Goal: Task Accomplishment & Management: Complete application form

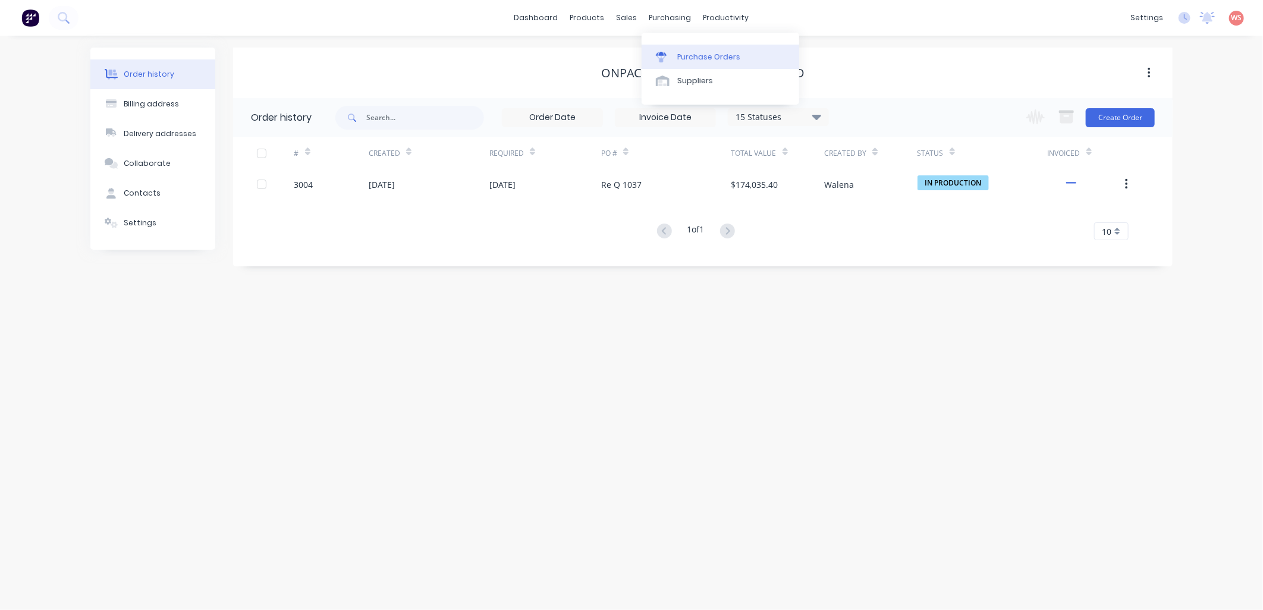
click at [692, 61] on div "Purchase Orders" at bounding box center [708, 57] width 63 height 11
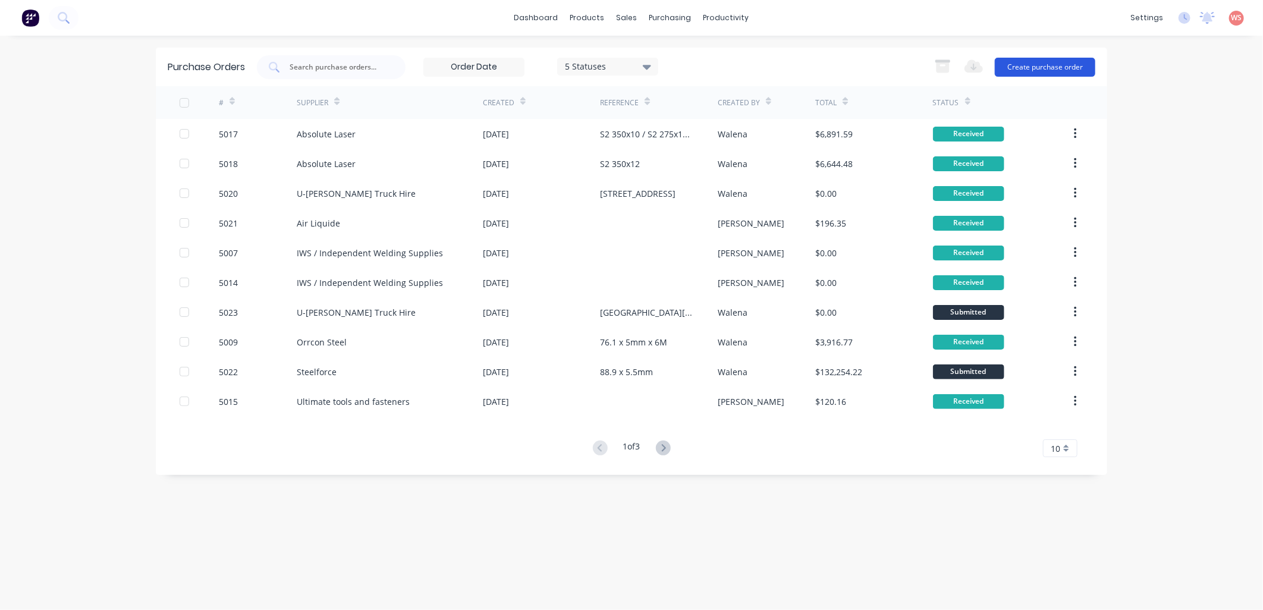
click at [1033, 70] on button "Create purchase order" at bounding box center [1045, 67] width 100 height 19
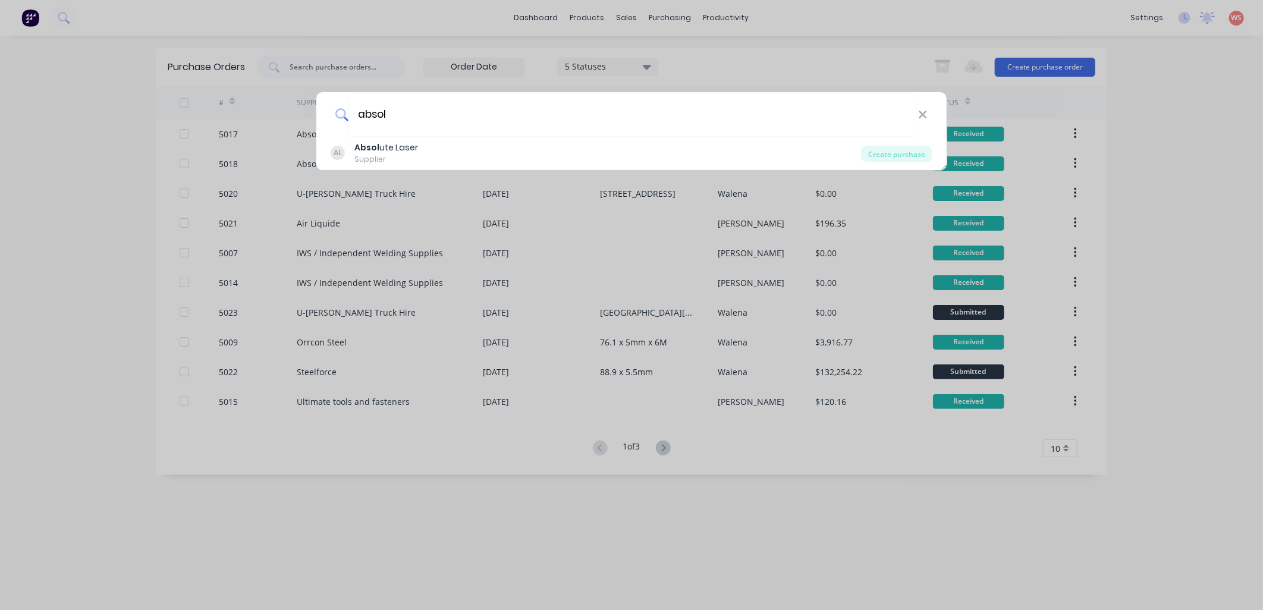
type input "Absolute cut 60x more than ordered [DATE]"
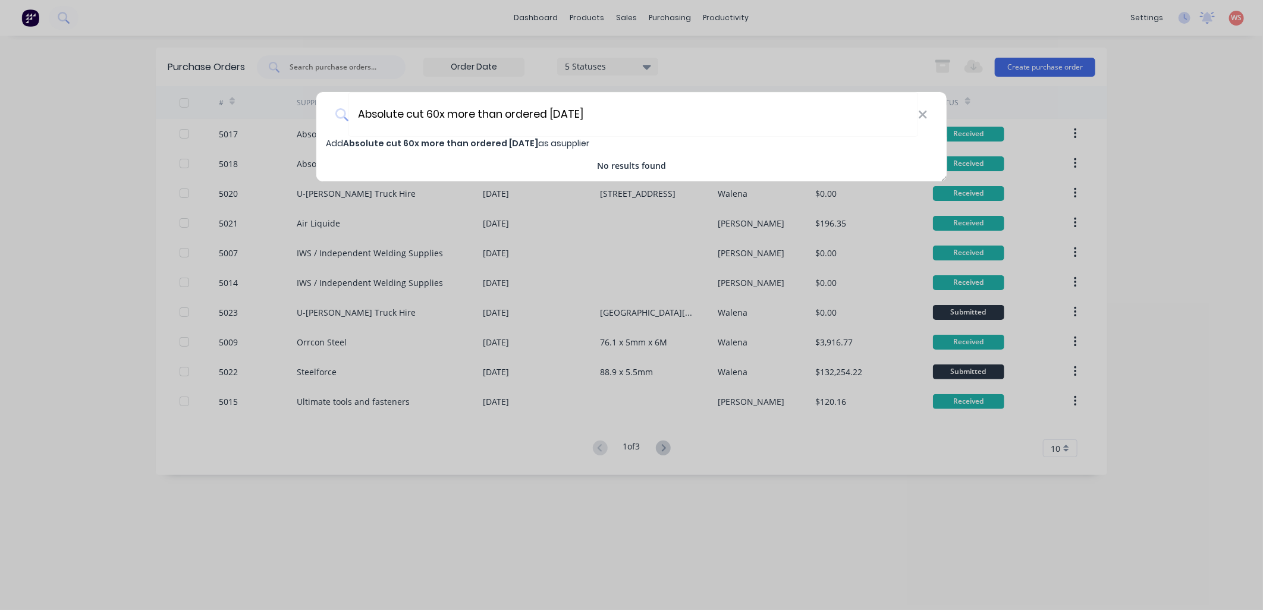
click at [483, 143] on span "Absolute cut 60x more than ordered [DATE]" at bounding box center [440, 143] width 195 height 12
select select "AU"
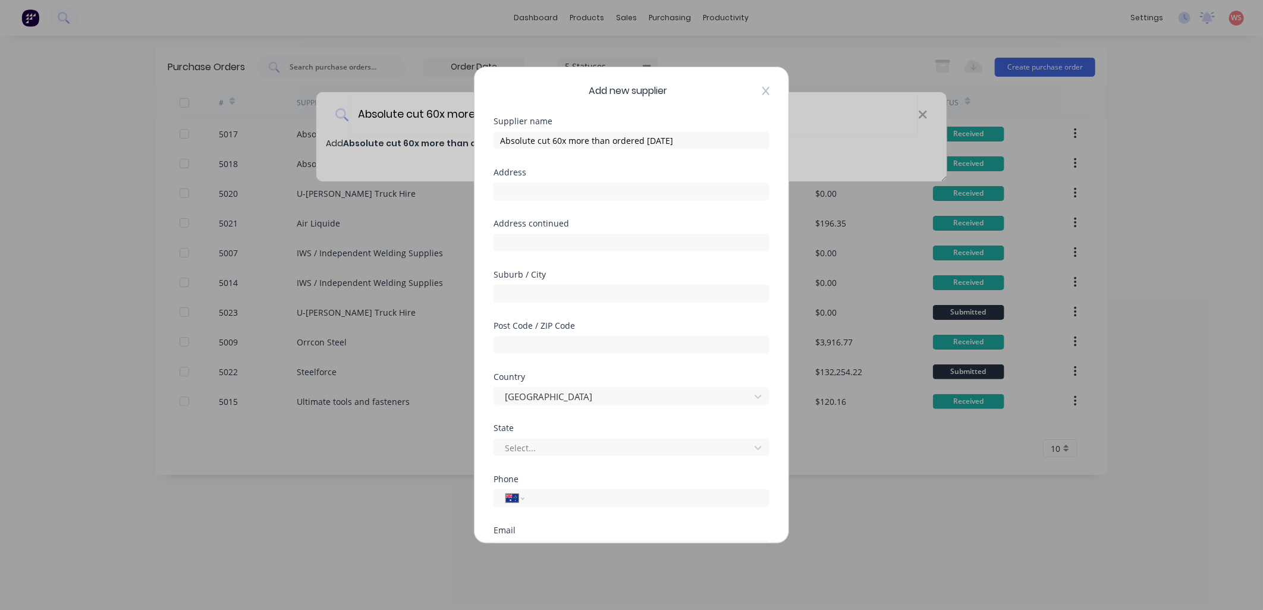
click at [762, 92] on icon at bounding box center [765, 91] width 7 height 10
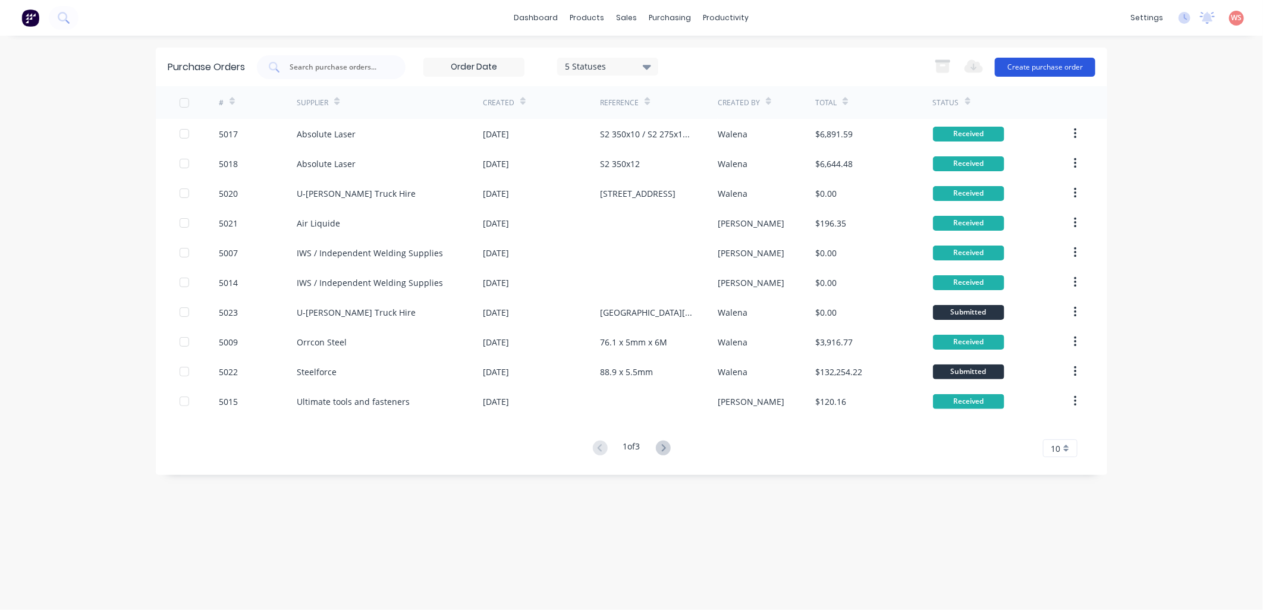
click at [1042, 68] on button "Create purchase order" at bounding box center [1045, 67] width 100 height 19
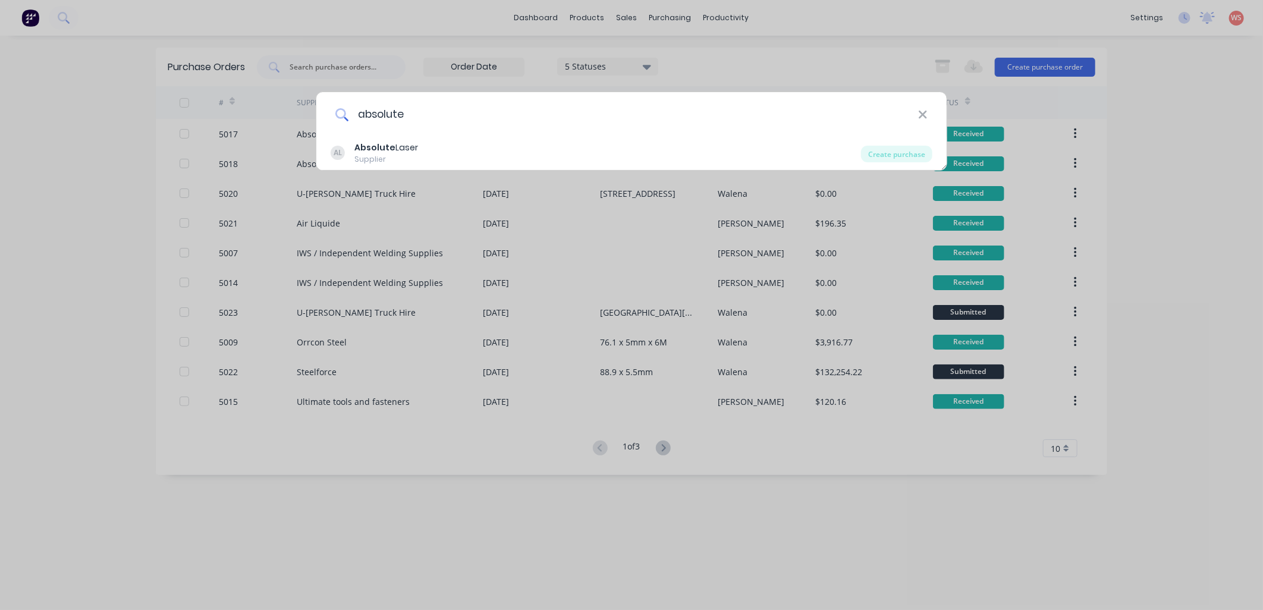
type input "ABSOLUTE"
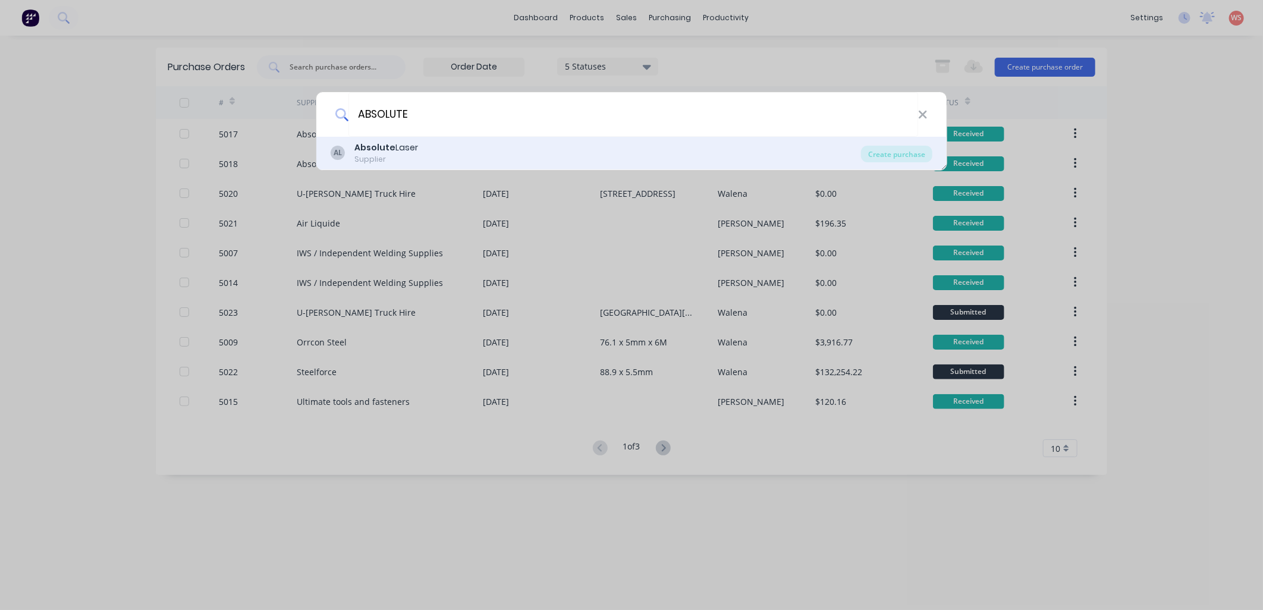
click at [414, 150] on div "Absolute Laser" at bounding box center [386, 147] width 64 height 12
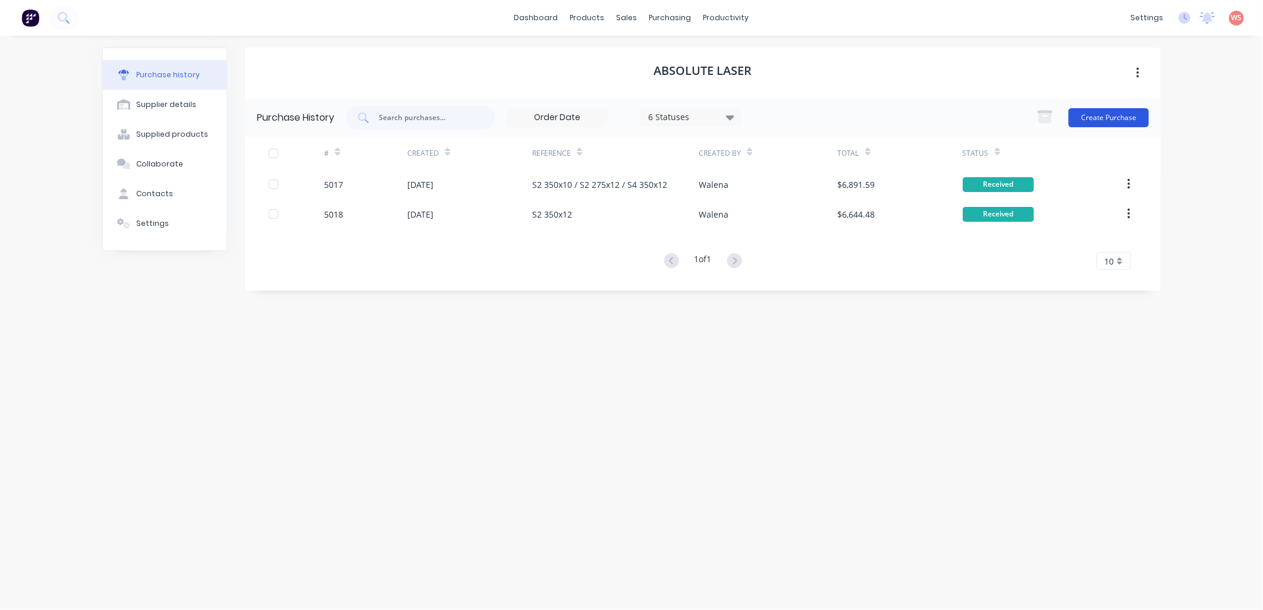
click at [1084, 121] on button "Create Purchase" at bounding box center [1108, 117] width 80 height 19
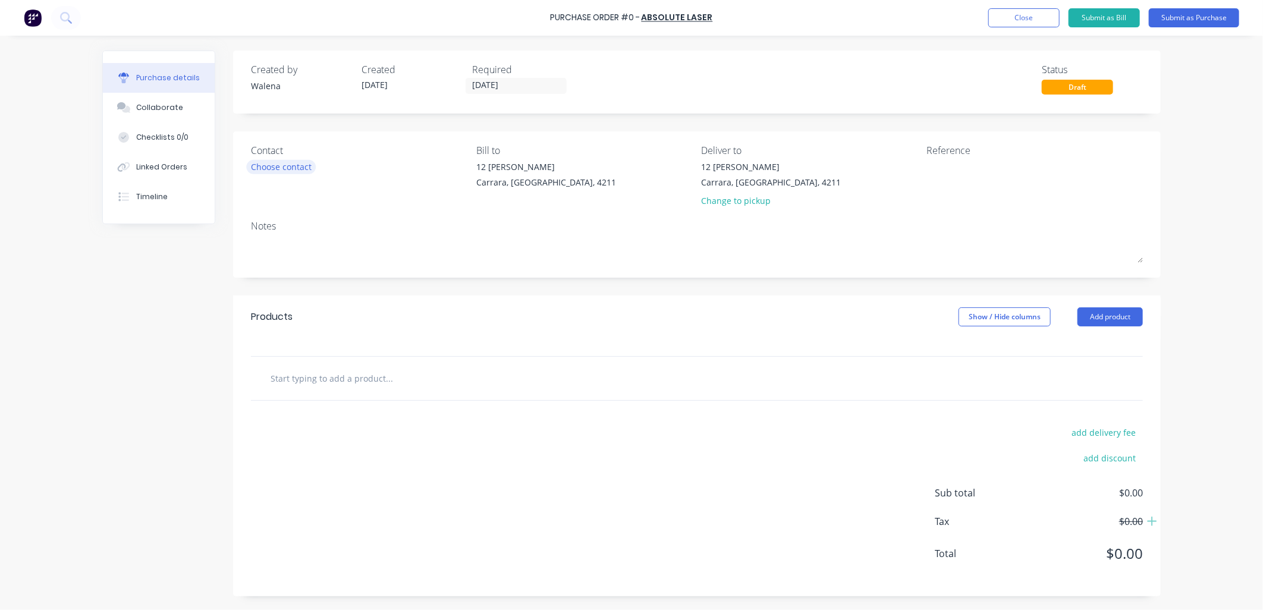
click at [282, 168] on div "Choose contact" at bounding box center [281, 167] width 61 height 12
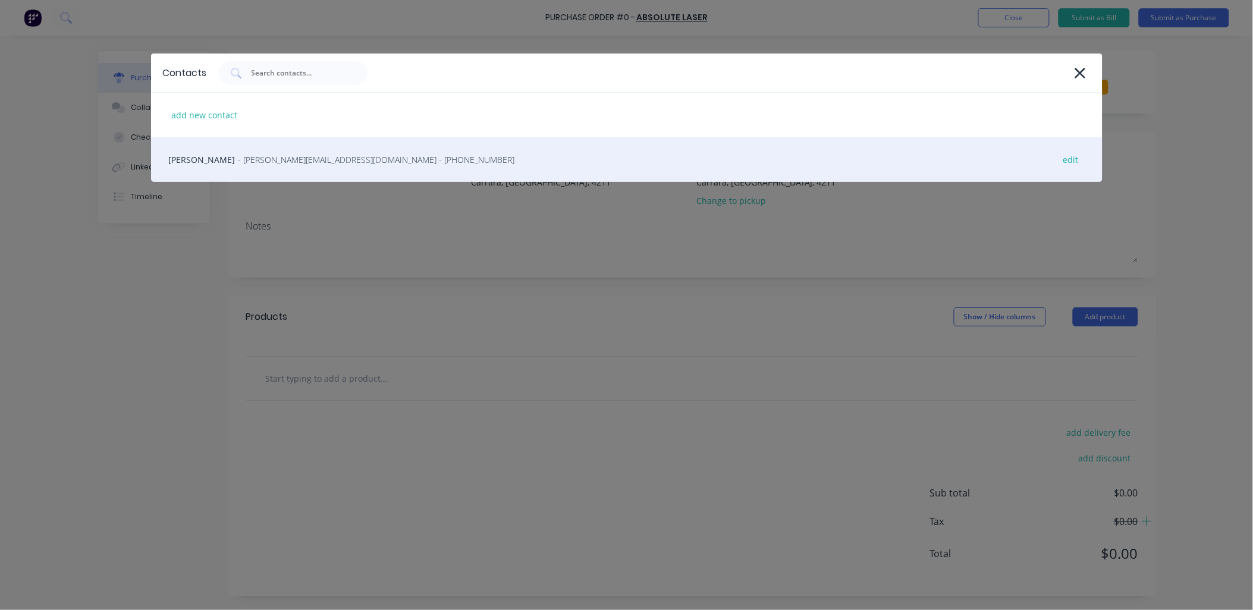
click at [281, 157] on span "- [PERSON_NAME][EMAIL_ADDRESS][DOMAIN_NAME] - [PHONE_NUMBER]" at bounding box center [376, 159] width 276 height 12
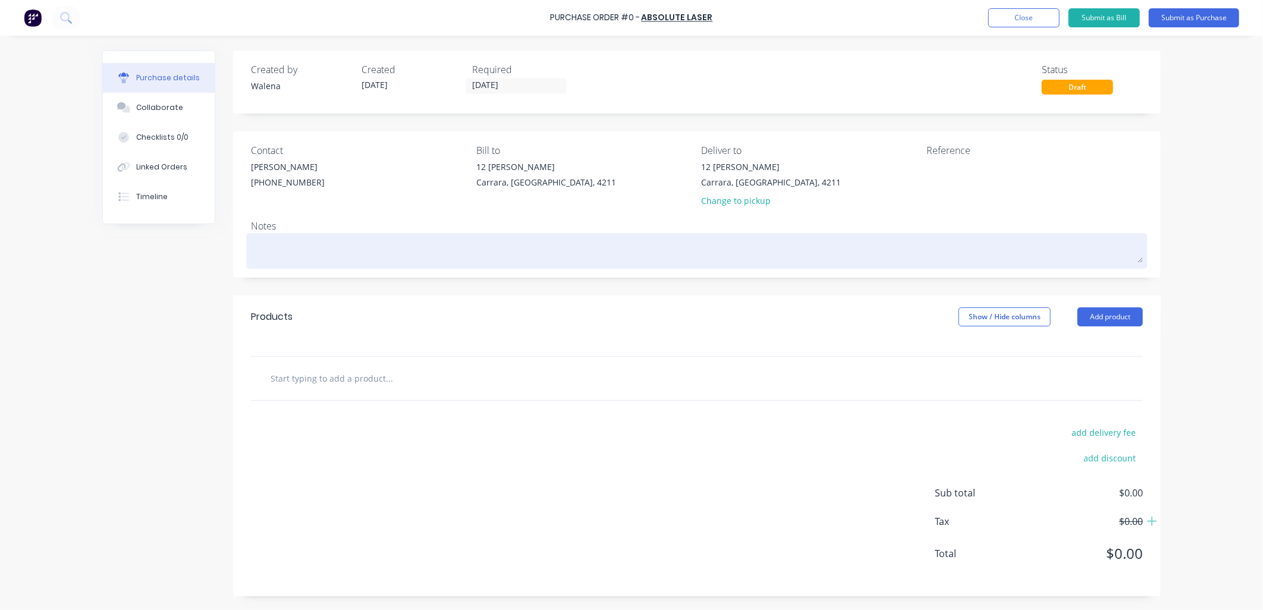
click at [272, 241] on textarea at bounding box center [697, 249] width 892 height 27
type textarea "x"
type textarea "S"
type textarea "x"
type textarea "S2"
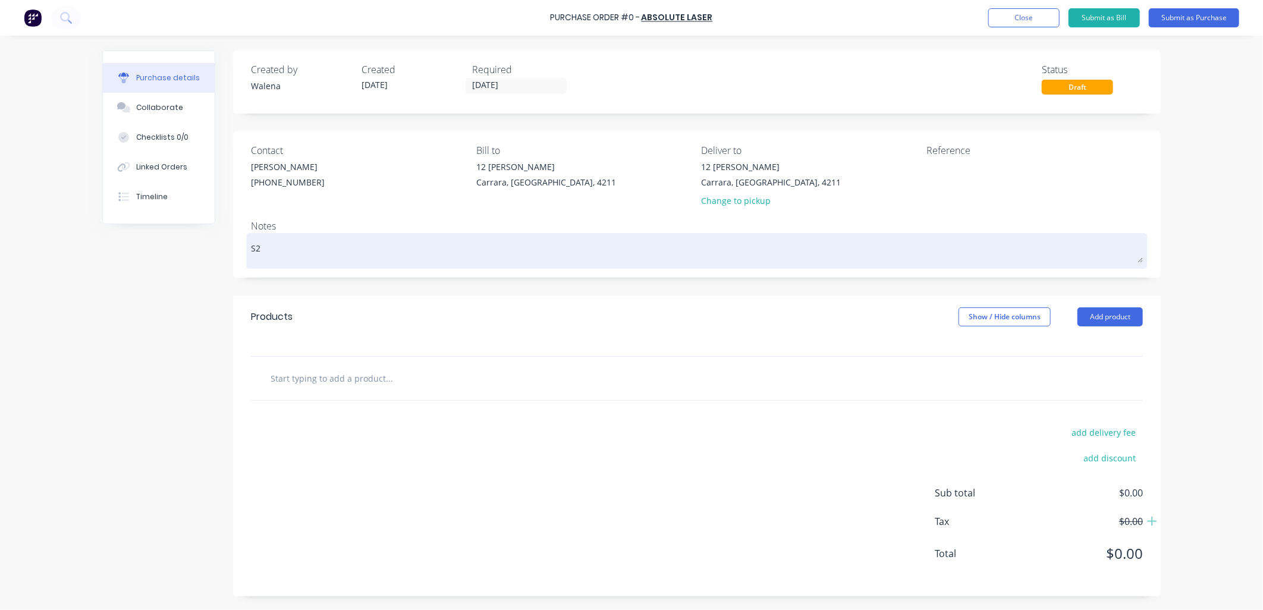
type textarea "x"
type textarea "S2"
type textarea "x"
type textarea "S2 2"
type textarea "x"
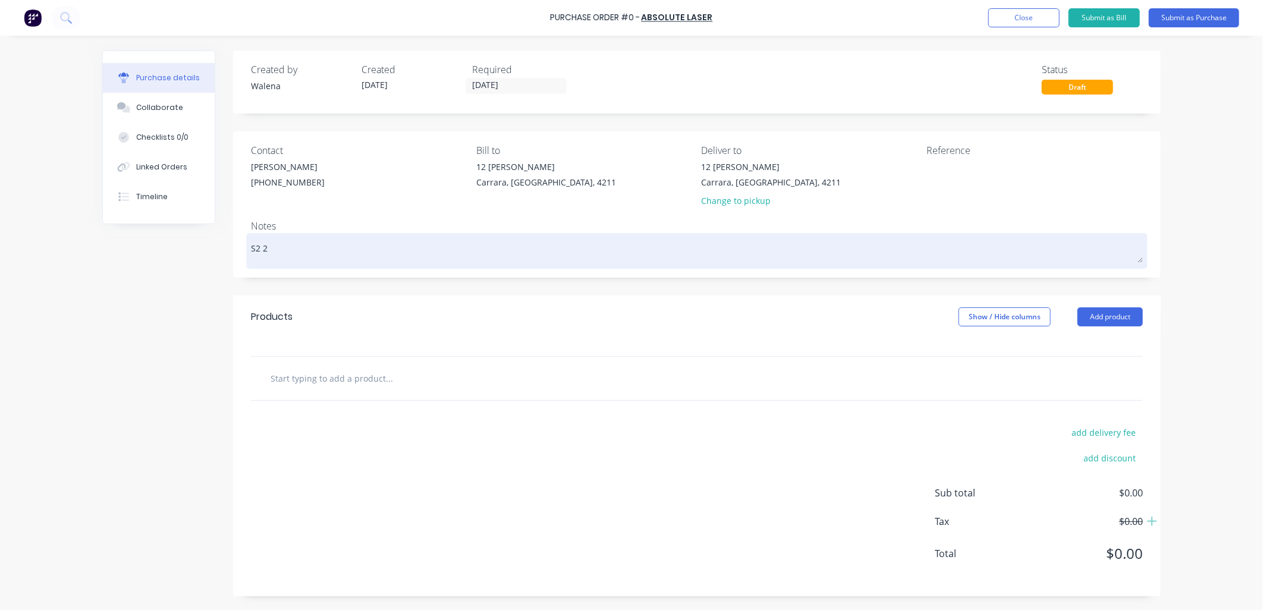
type textarea "S2 27"
type textarea "x"
type textarea "S2 275"
type textarea "x"
type textarea "S2 275"
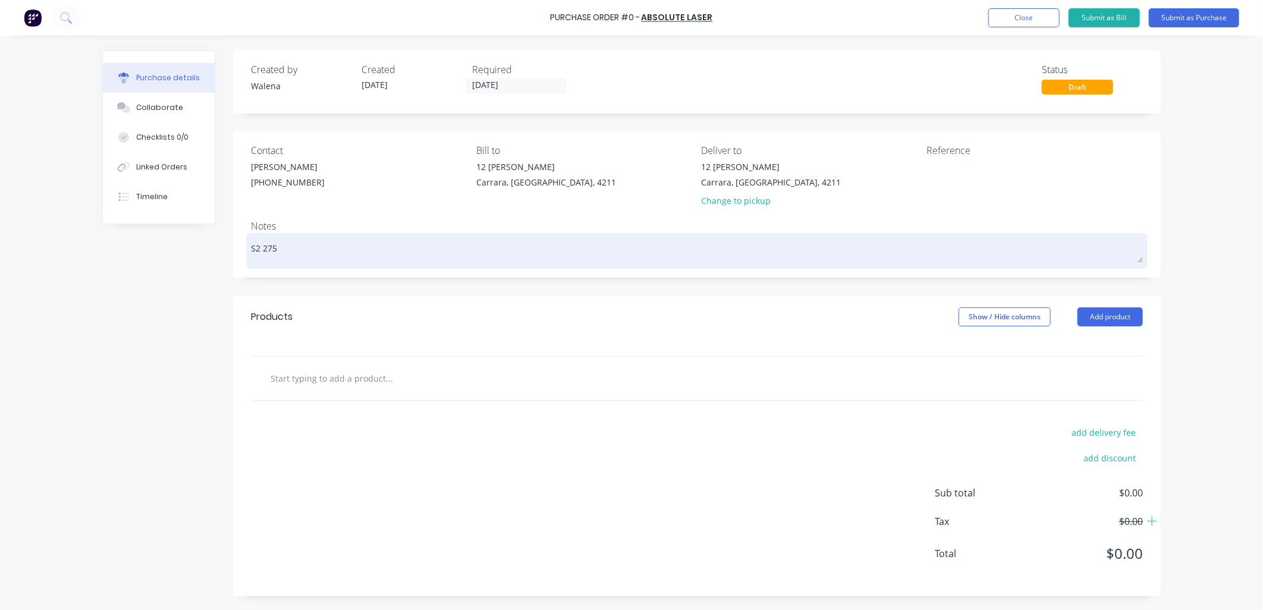
type textarea "x"
type textarea "S2 275 x"
type textarea "x"
type textarea "S2 275 x"
type textarea "x"
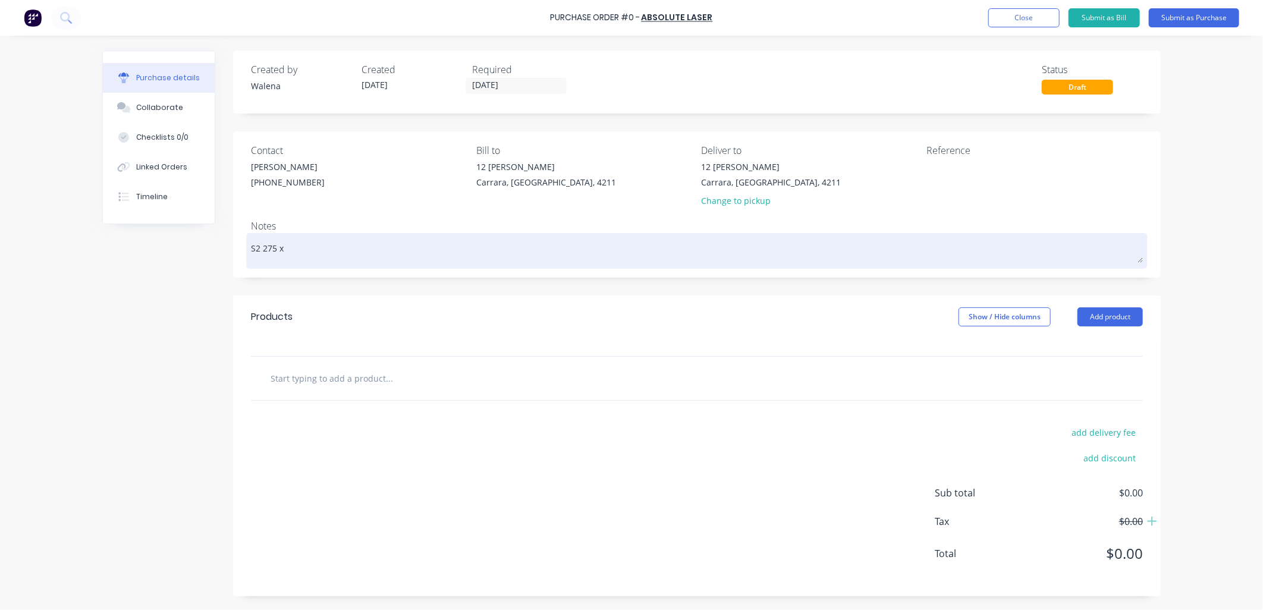
type textarea "S2 275 x 1"
type textarea "x"
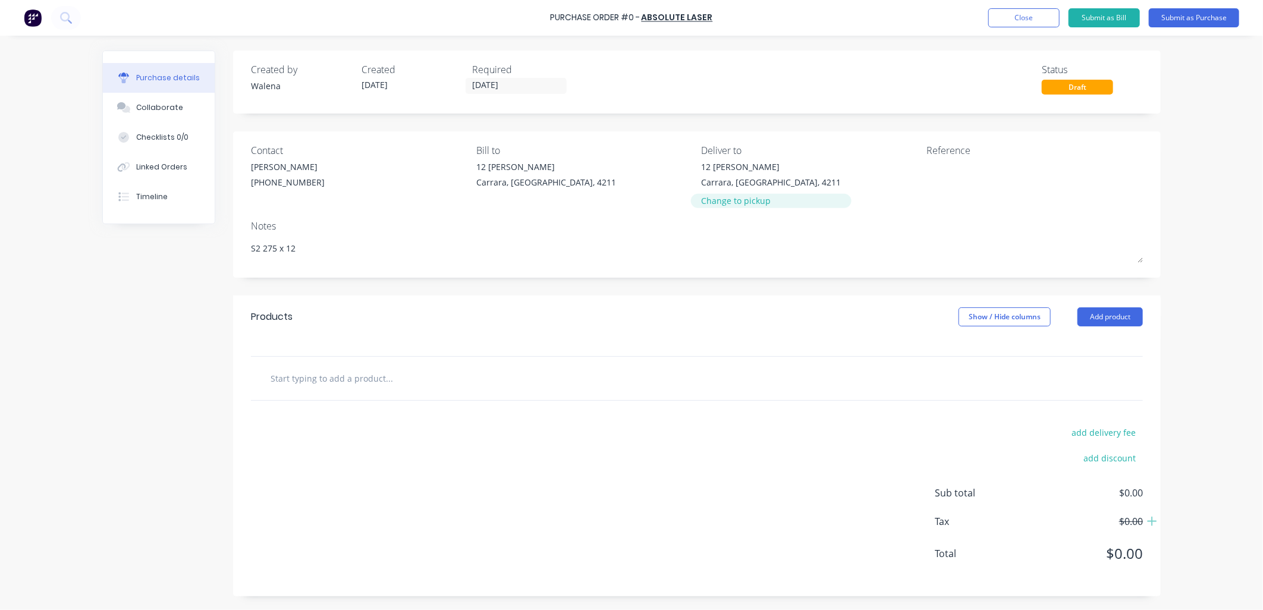
type textarea "S2 275 x 12"
type textarea "x"
type textarea "S2 275 x 12"
click at [718, 205] on div "Change to pickup" at bounding box center [771, 200] width 140 height 12
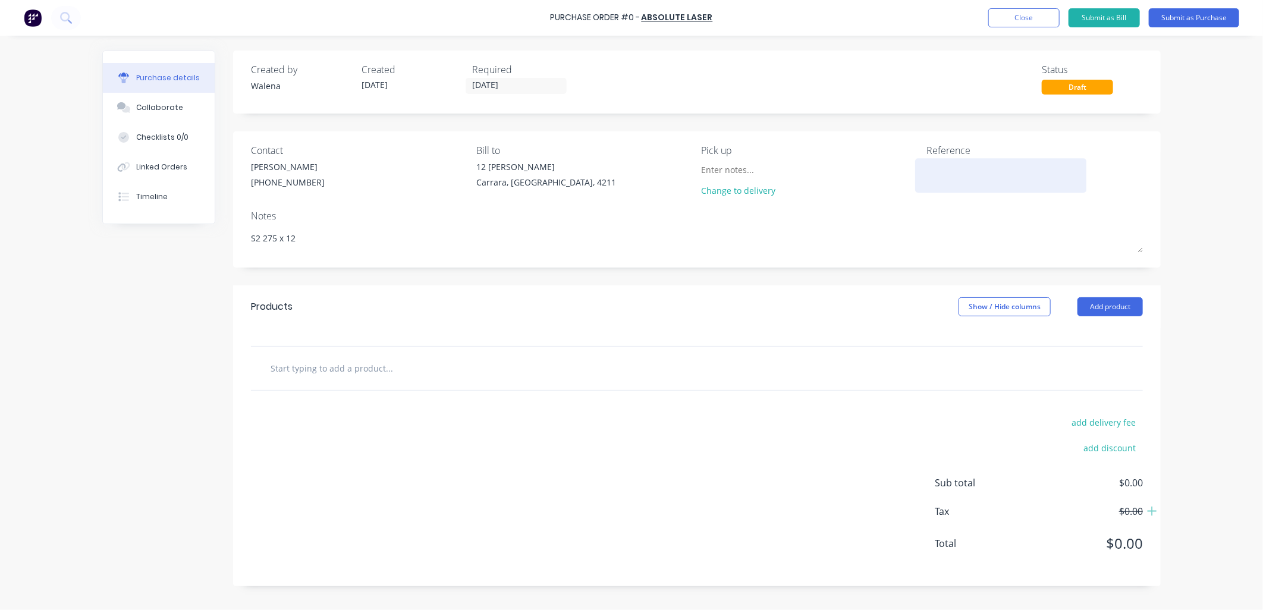
click at [964, 168] on textarea at bounding box center [1000, 174] width 149 height 27
click at [304, 367] on input "text" at bounding box center [389, 368] width 238 height 24
type textarea "x"
type input "S"
type textarea "x"
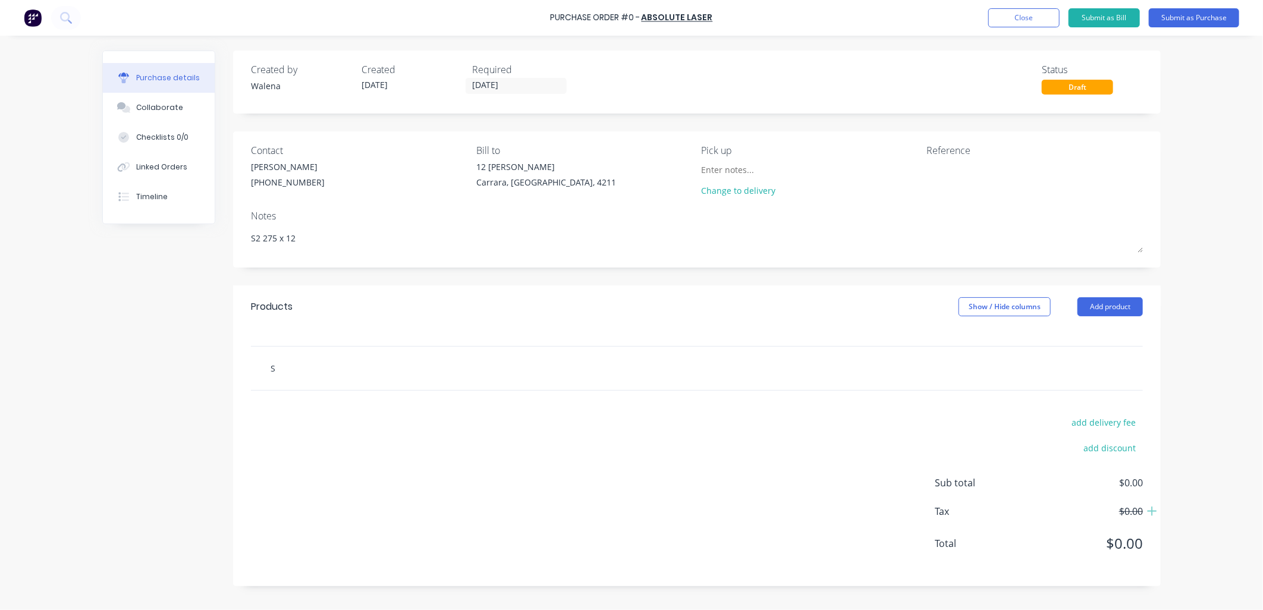
type input "S2"
type textarea "x"
type input "S2"
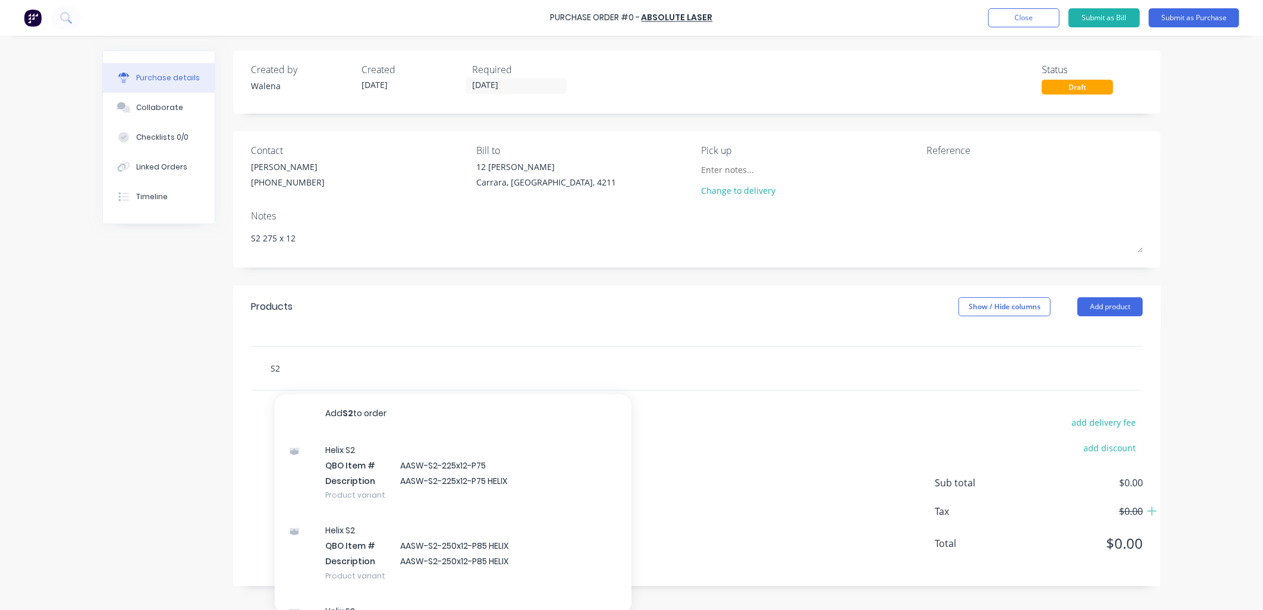
type textarea "x"
type input "S2 2"
type textarea "x"
type input "S2 27"
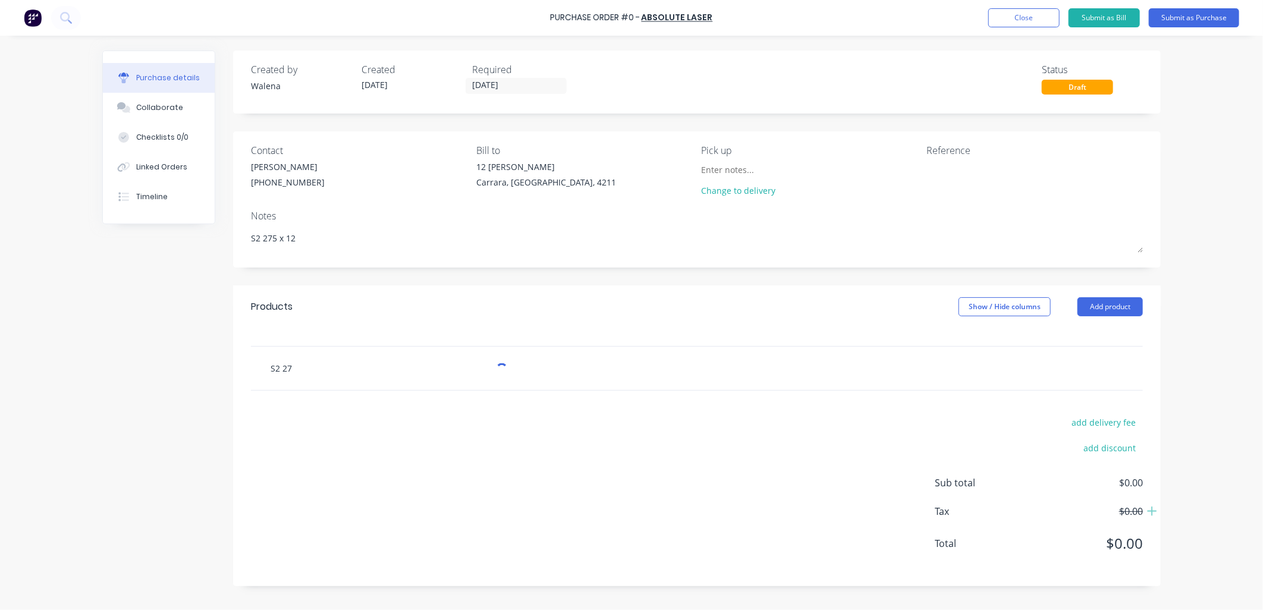
type textarea "x"
type input "S2 275"
type textarea "x"
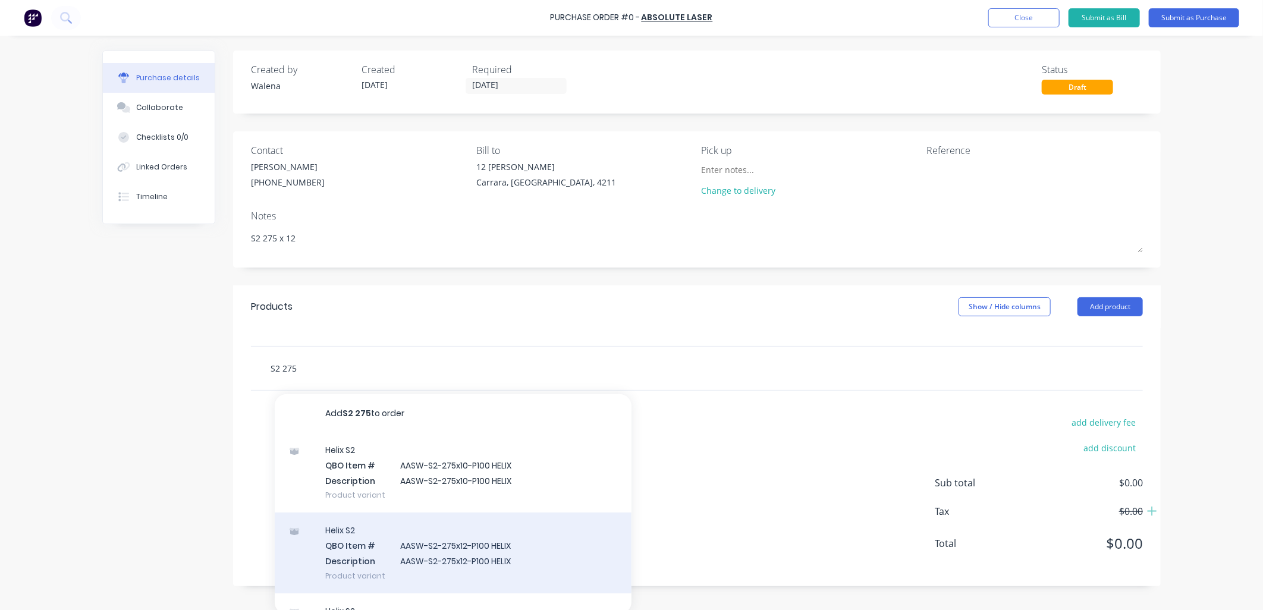
type input "S2 275"
click at [482, 555] on div "Helix S2 QBO Item # AASW-S2-275x12-P100 HELIX Description AASW-S2-275x12-P100 H…" at bounding box center [453, 552] width 357 height 80
type textarea "x"
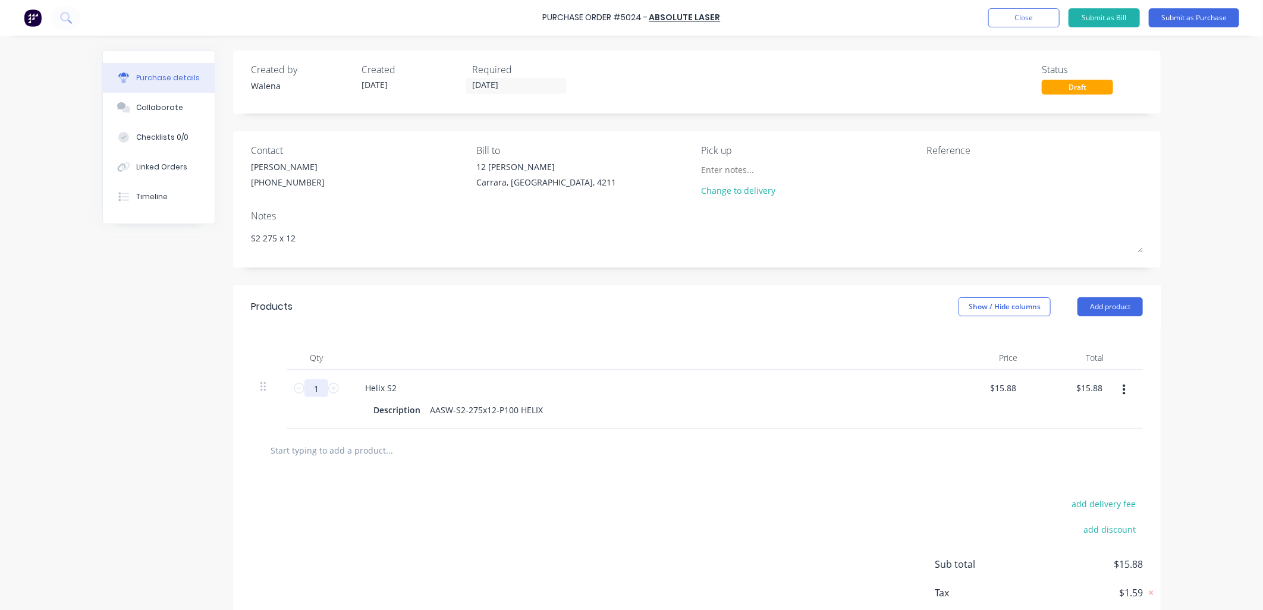
drag, startPoint x: 317, startPoint y: 389, endPoint x: 294, endPoint y: 376, distance: 26.9
click at [296, 391] on div "1 1" at bounding box center [316, 388] width 40 height 18
type textarea "x"
type input "6"
type input "$95.28"
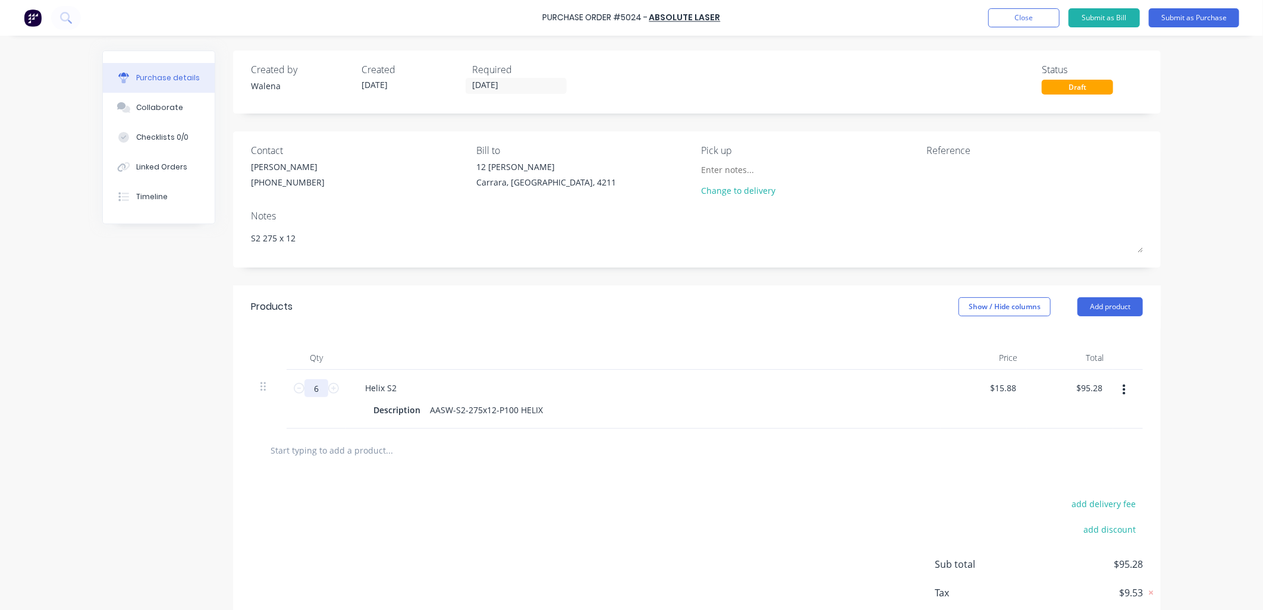
type textarea "x"
type input "63"
type input "$1,000.44"
type textarea "x"
type input "63"
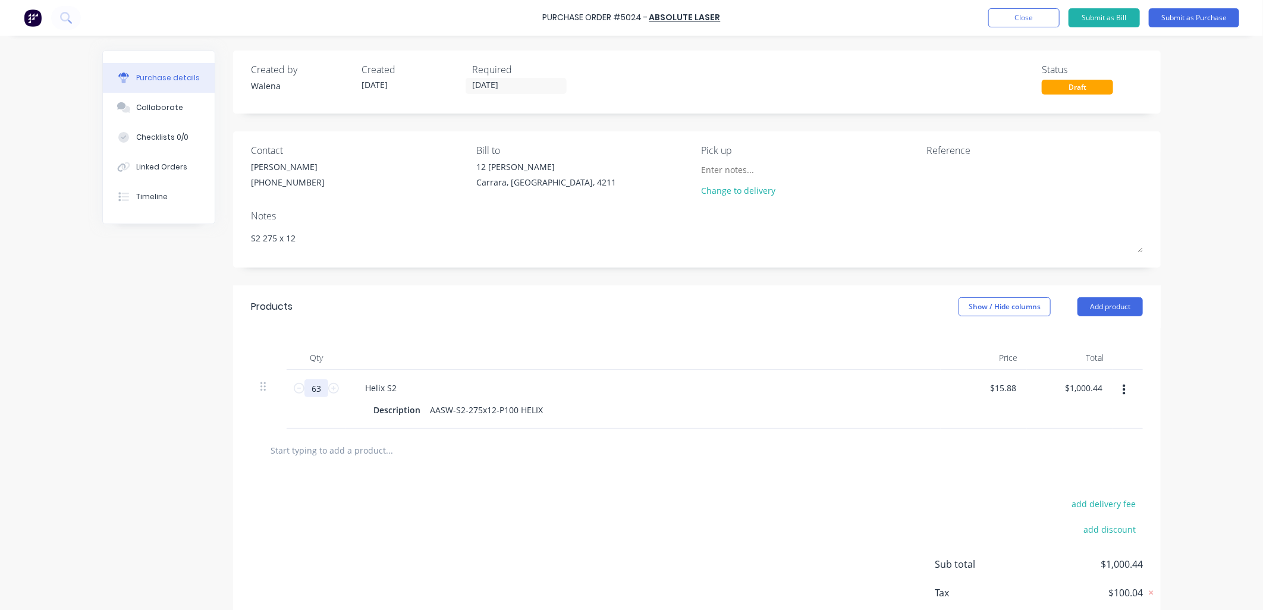
drag, startPoint x: 316, startPoint y: 389, endPoint x: 301, endPoint y: 387, distance: 15.0
click at [304, 387] on input "63" at bounding box center [316, 388] width 24 height 18
type textarea "x"
type input "2"
type input "$31.76"
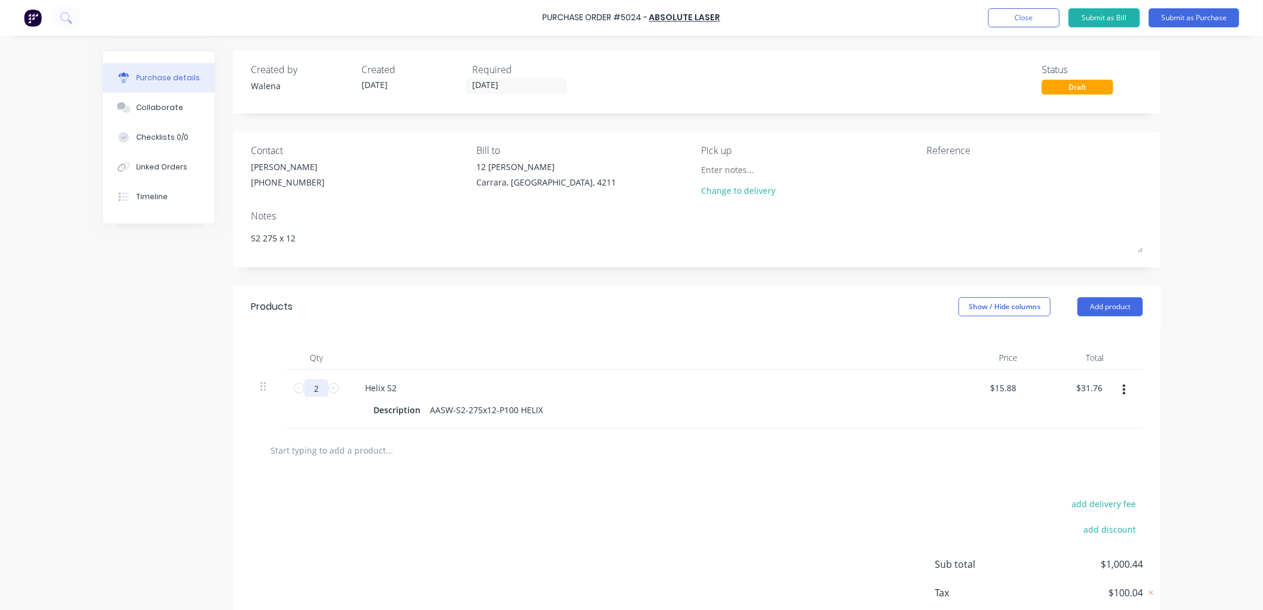
type textarea "x"
type input "22"
type input "$349.36"
type textarea "x"
type input "228"
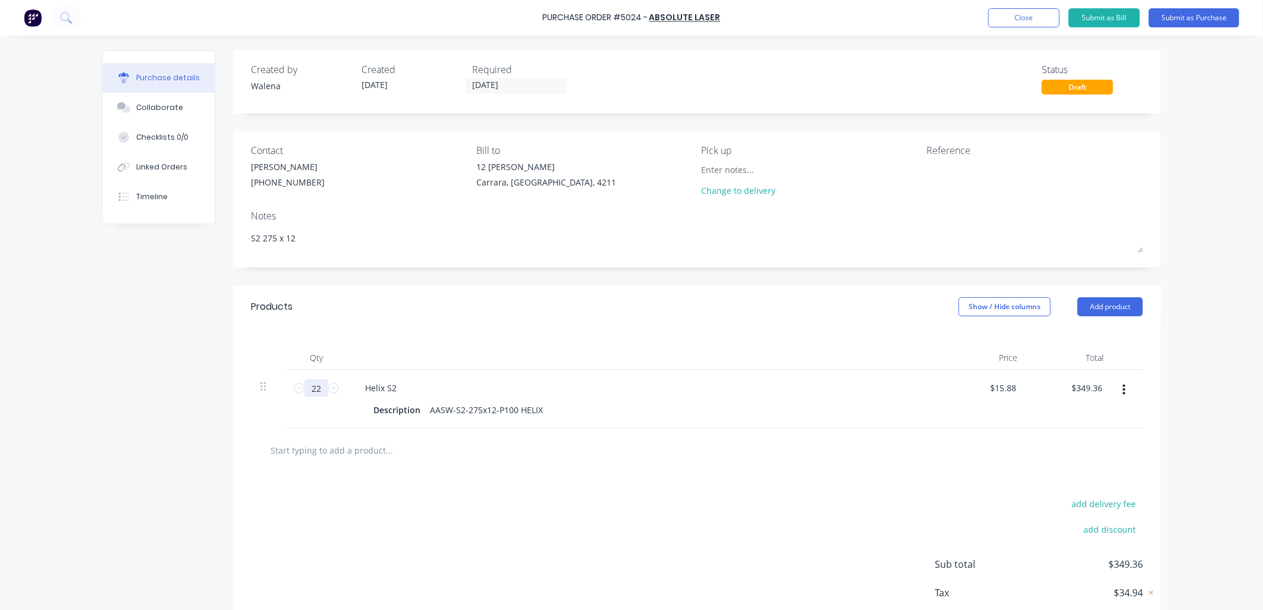
type input "$3,620.64"
type textarea "x"
type input "228"
click at [442, 551] on div "add delivery fee add discount Sub total $3,620.64 Tax $362.06 Total $3,982.70" at bounding box center [696, 570] width 927 height 196
click at [355, 450] on input "text" at bounding box center [389, 450] width 238 height 24
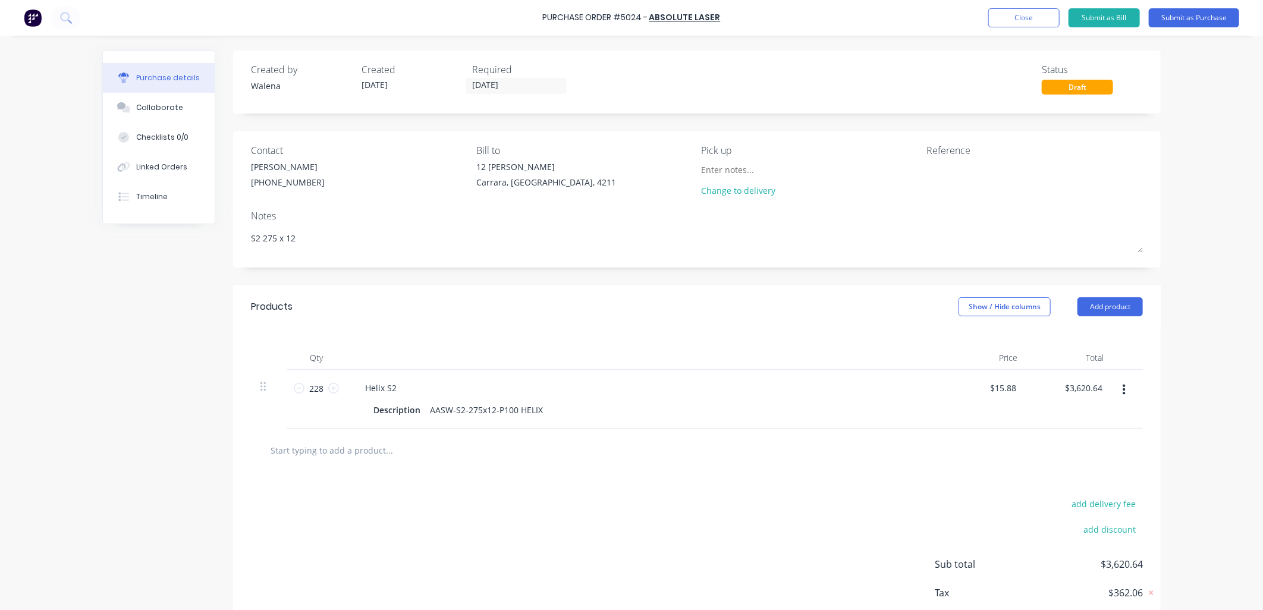
type textarea "x"
type input "S"
type textarea "x"
type input "S4"
type textarea "x"
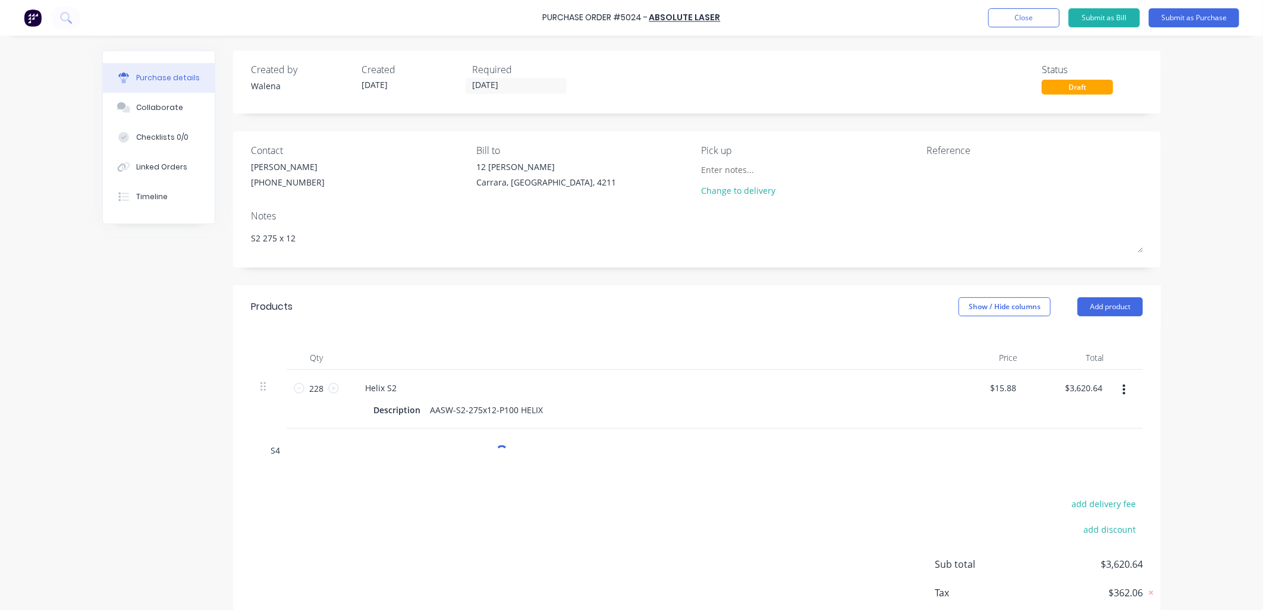
type input "S4"
type textarea "x"
type input "S4 3"
type textarea "x"
type input "S4 30"
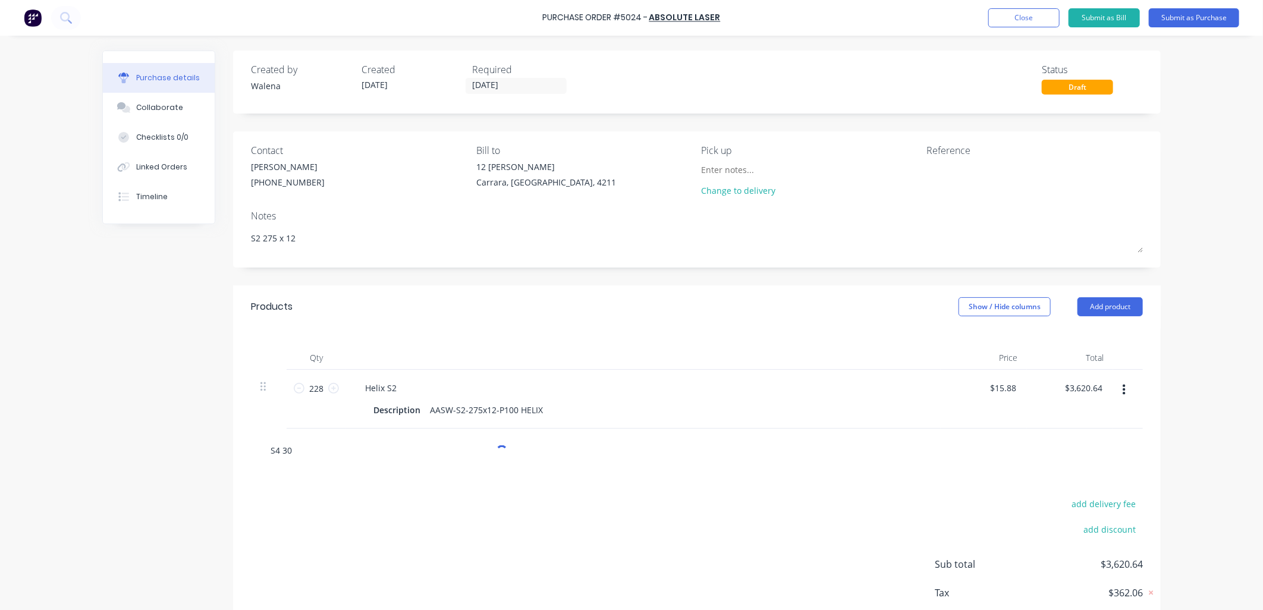
type textarea "x"
type input "S4 300"
type textarea "x"
type input "S4 300x"
type textarea "x"
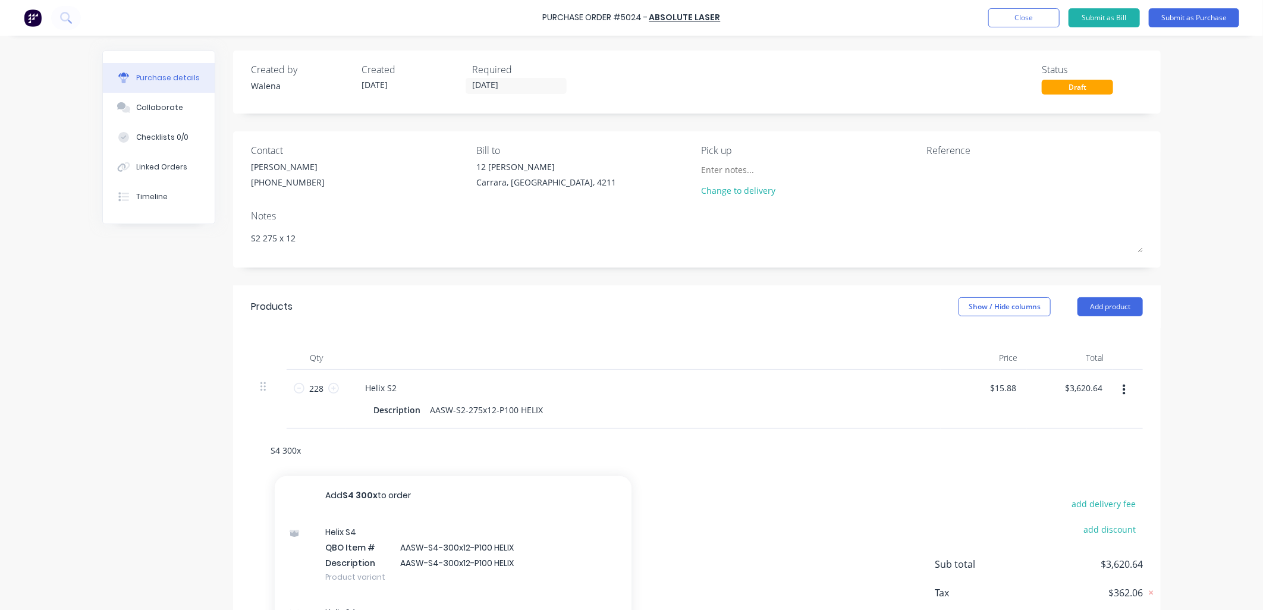
type input "S4 300x1"
type textarea "x"
type input "S4 300x12"
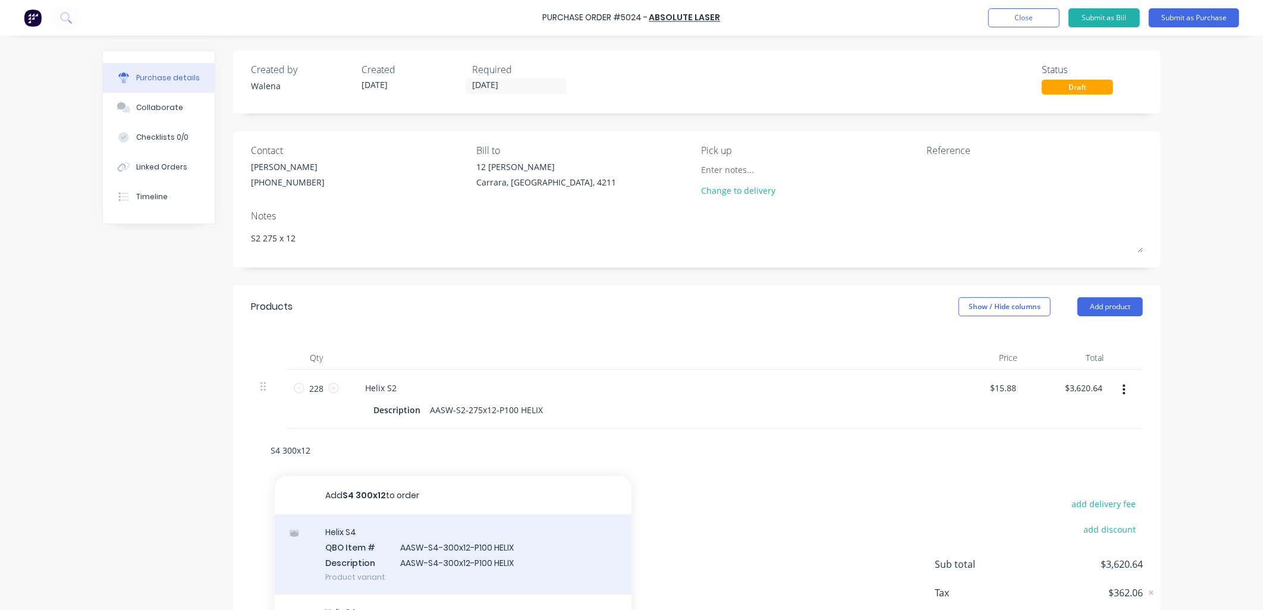
type textarea "x"
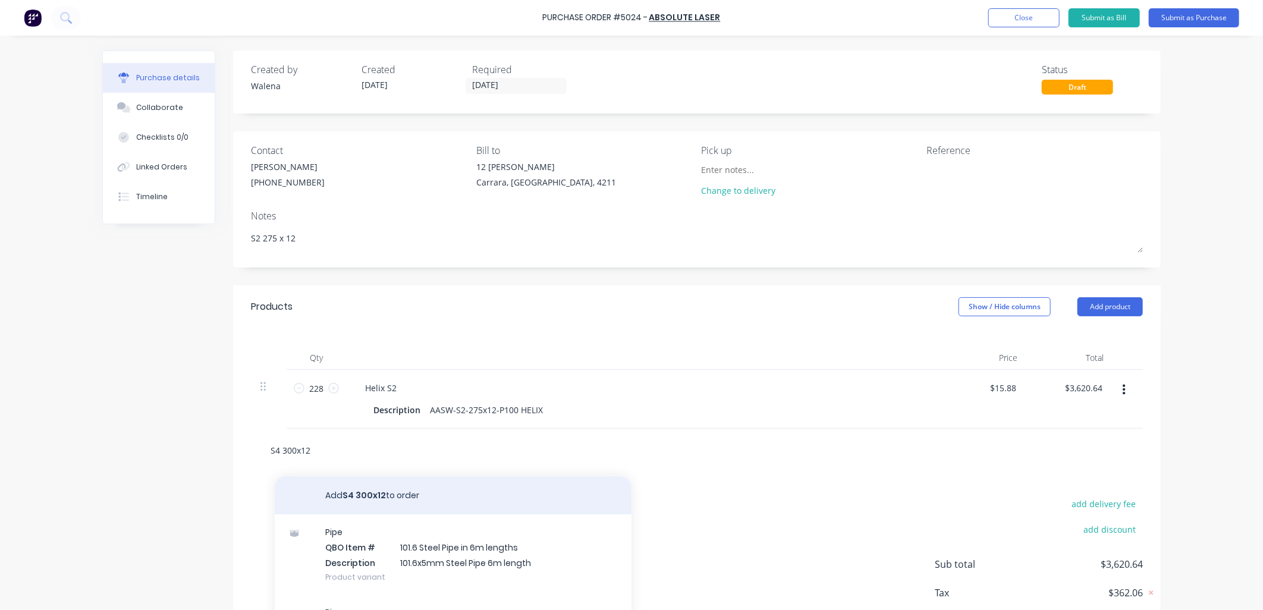
type input "S4 300x12"
click at [381, 498] on button "Add S4 300x12 to order" at bounding box center [453, 495] width 357 height 38
type textarea "x"
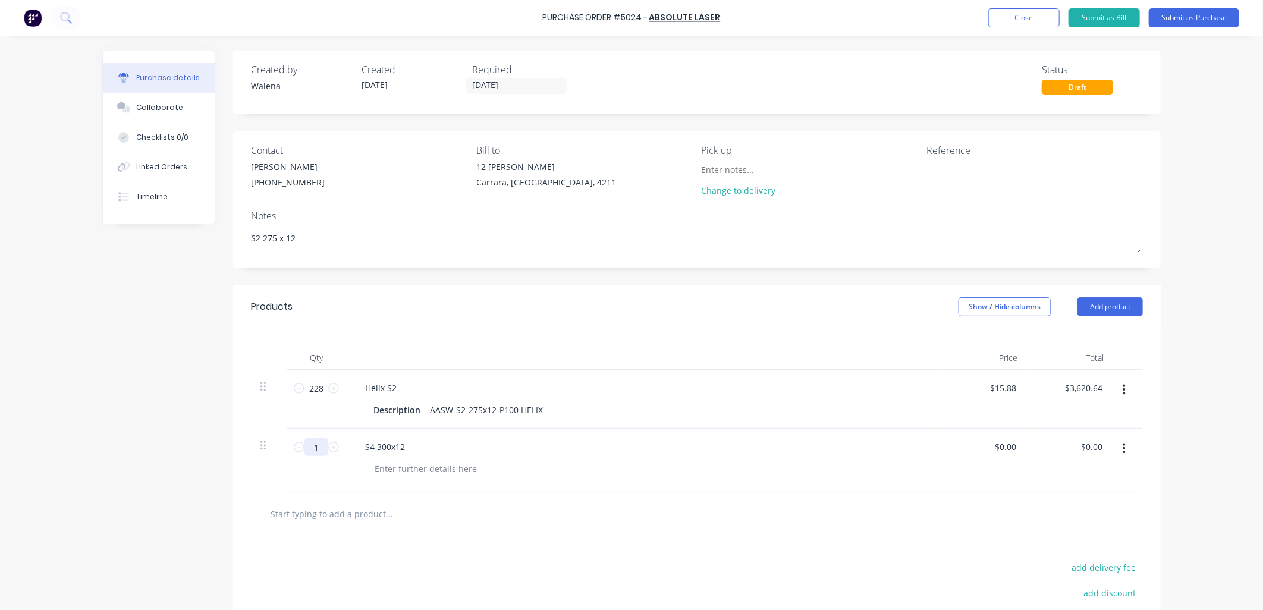
drag, startPoint x: 319, startPoint y: 452, endPoint x: 278, endPoint y: 445, distance: 41.7
click at [278, 445] on div "1 1 S4 300x12 $0.00 $0.00 $0.00 $0.00" at bounding box center [697, 461] width 892 height 64
type textarea "x"
type input "6"
type textarea "x"
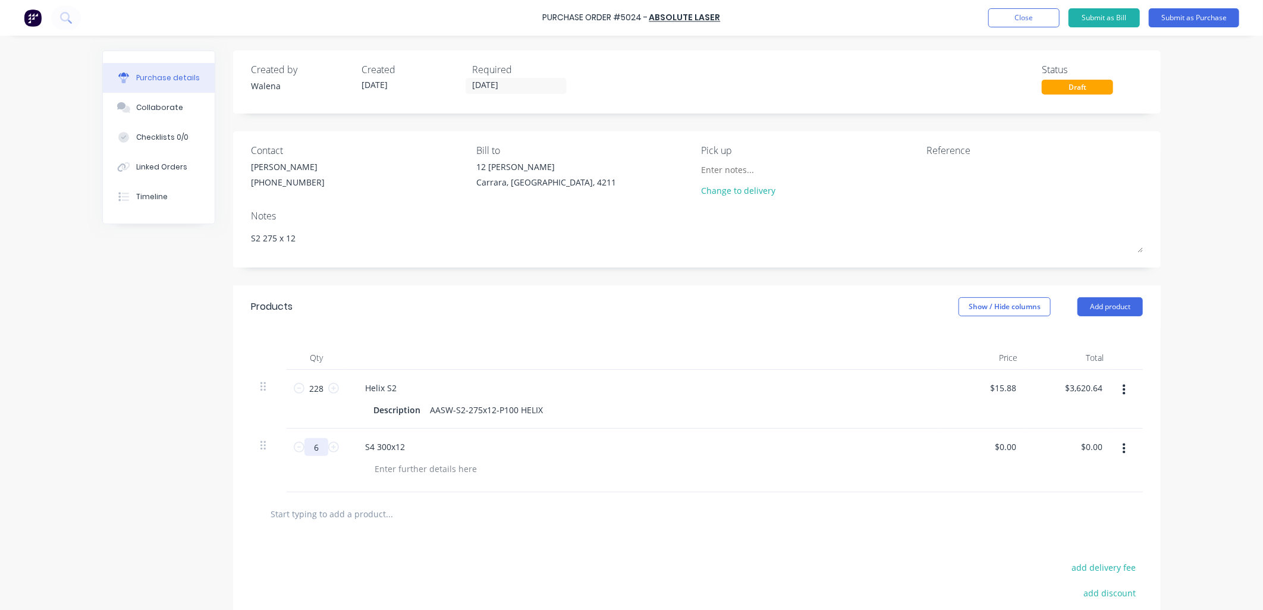
type input "65"
type textarea "x"
type input "65"
click at [380, 471] on div at bounding box center [425, 468] width 121 height 17
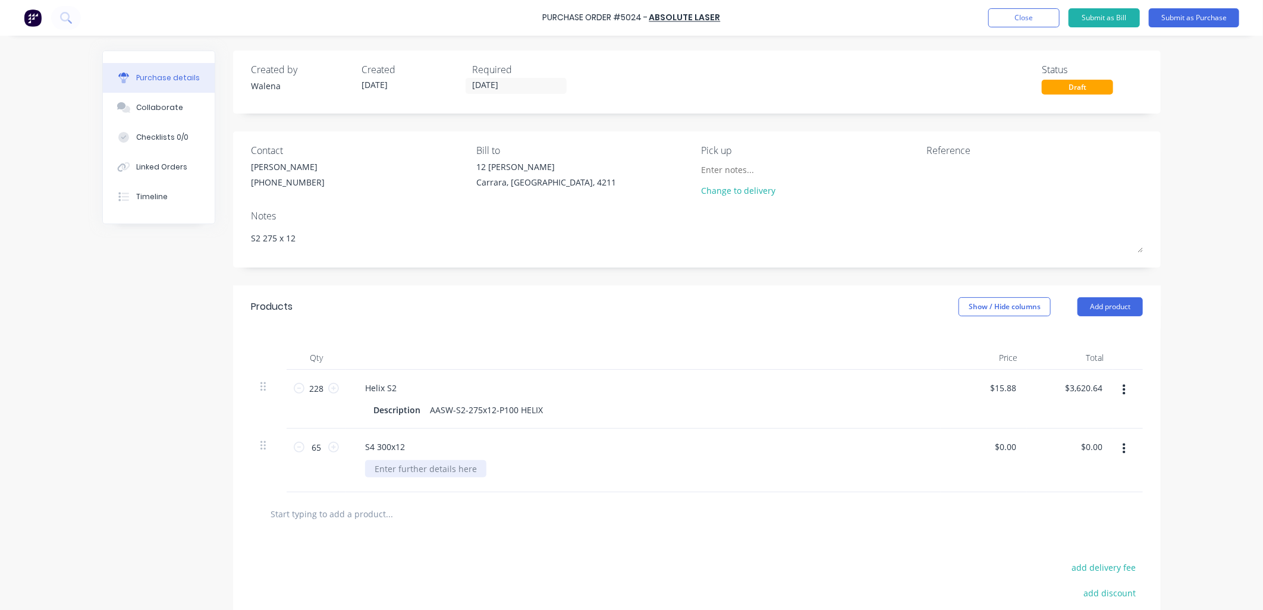
type textarea "x"
paste div
click at [527, 84] on input "[DATE]" at bounding box center [516, 85] width 100 height 15
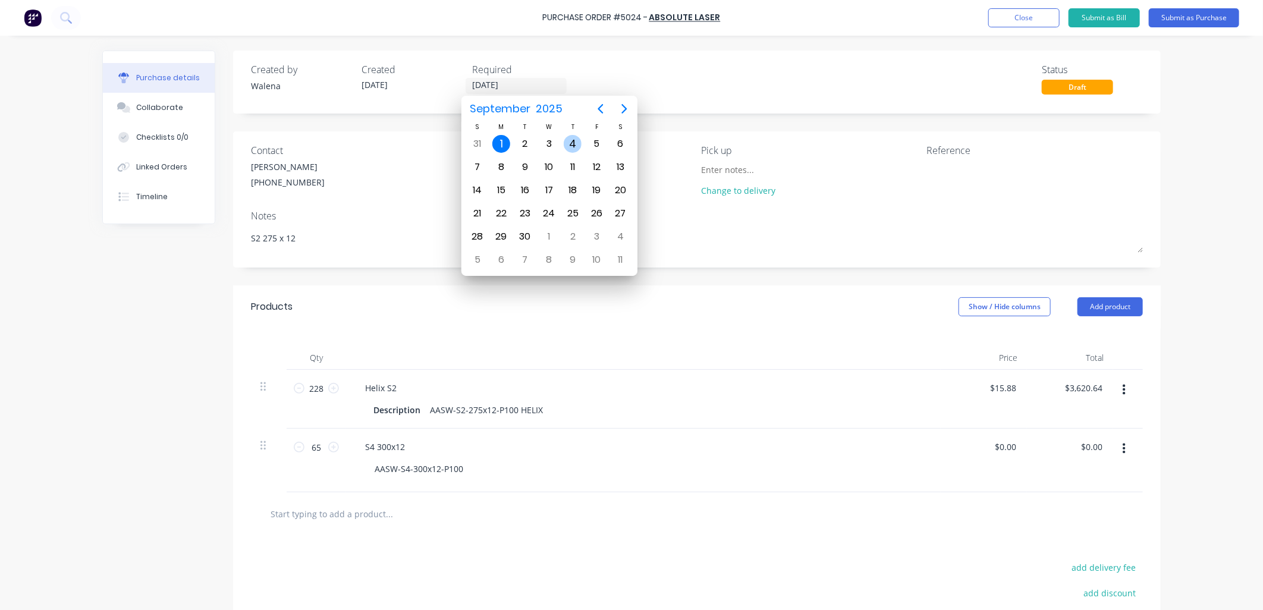
click at [571, 139] on div "4" at bounding box center [573, 144] width 18 height 18
type textarea "x"
type input "[DATE]"
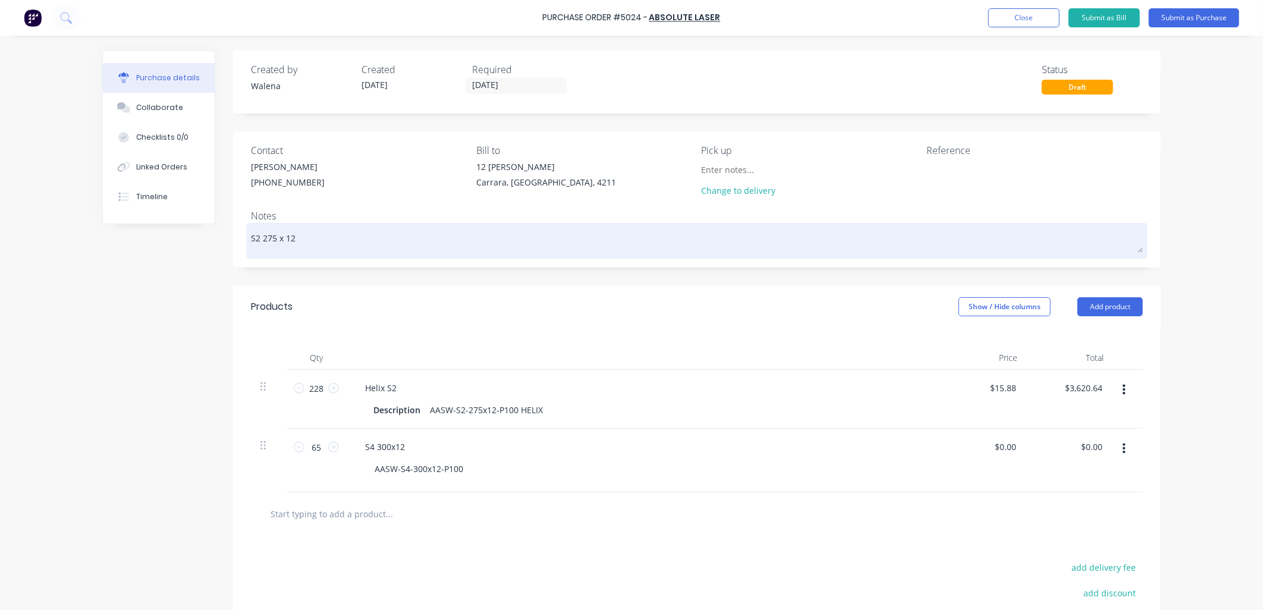
click at [351, 234] on textarea "S2 275 x 12" at bounding box center [697, 239] width 892 height 27
type textarea "x"
type textarea "S2 275 x 12"
type textarea "x"
type textarea "S2 275 x 12 /"
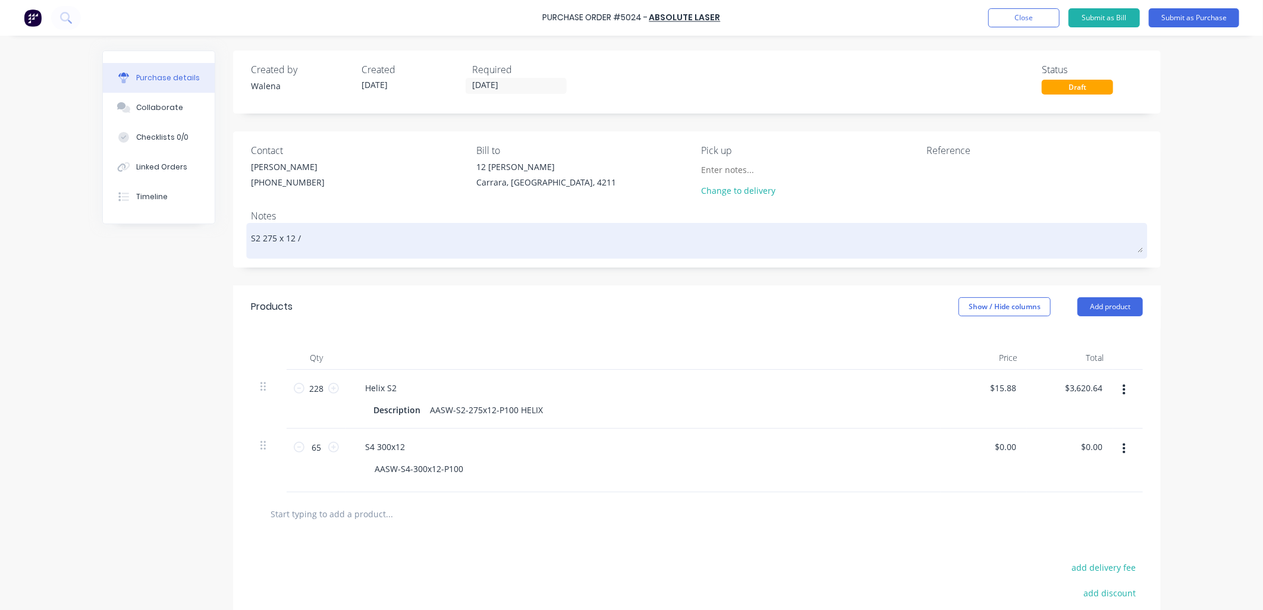
type textarea "x"
type textarea "S2 275 x 12 /"
type textarea "x"
type textarea "S2 275 x 12 / S"
type textarea "x"
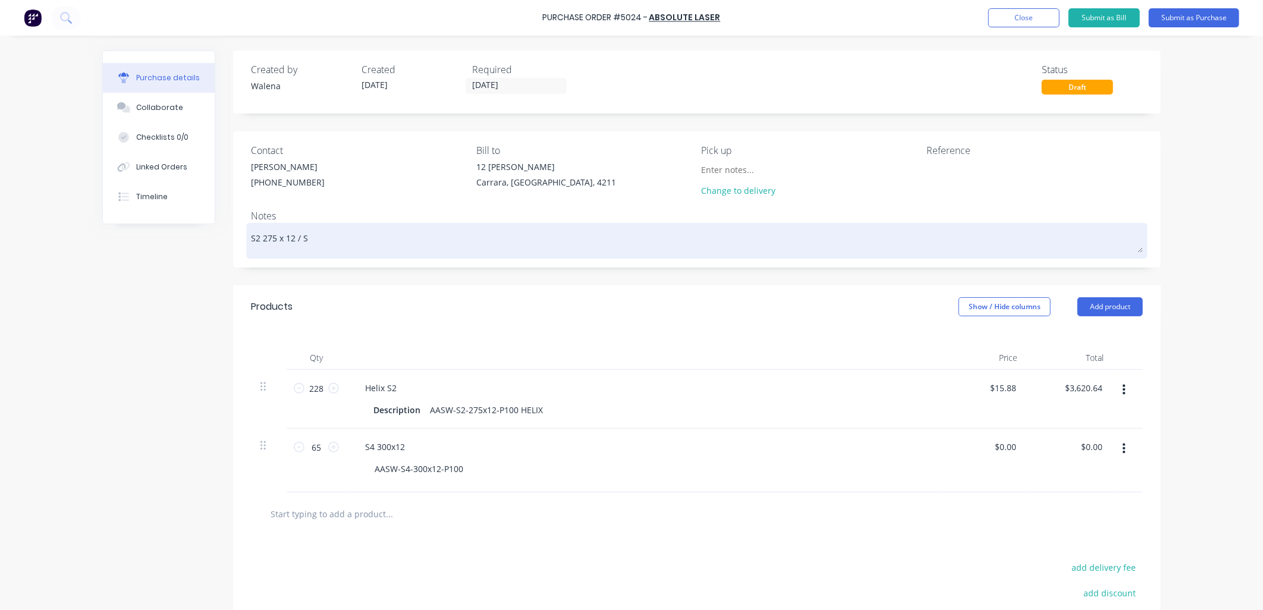
type textarea "S2 275 x 12 / S4"
type textarea "x"
type textarea "S2 275 x 12 / S4"
type textarea "x"
type textarea "S2 275 x 12 / S4 3"
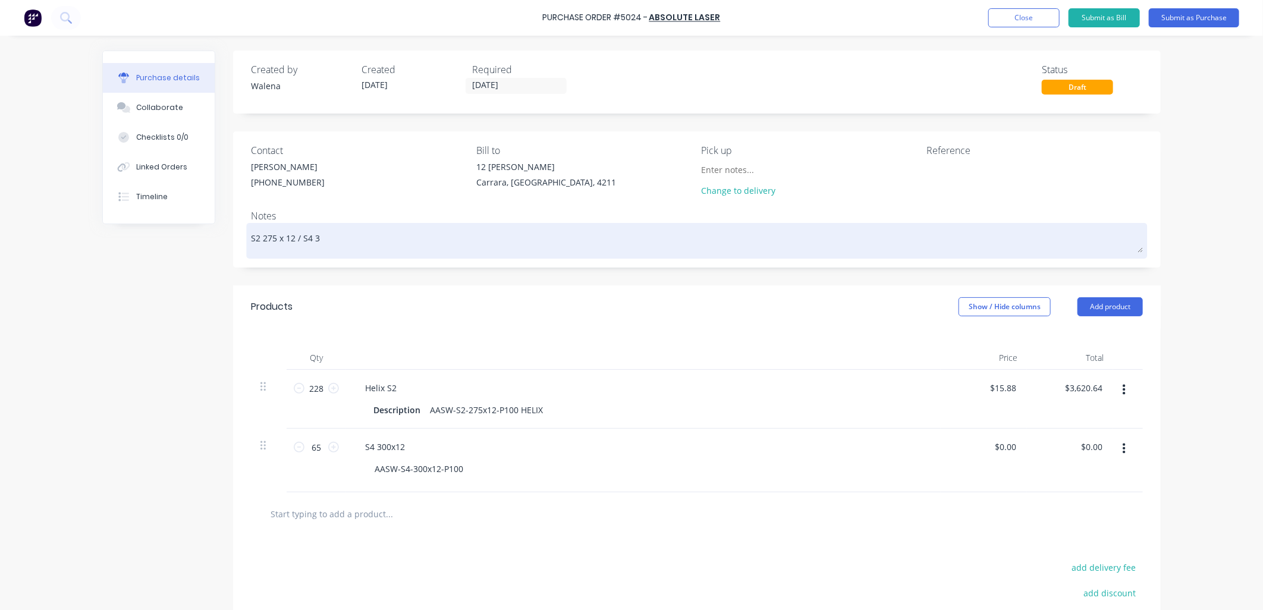
type textarea "x"
type textarea "S2 275 x 12 / S4 30"
type textarea "x"
type textarea "S2 275 x 12 / S4 300"
type textarea "x"
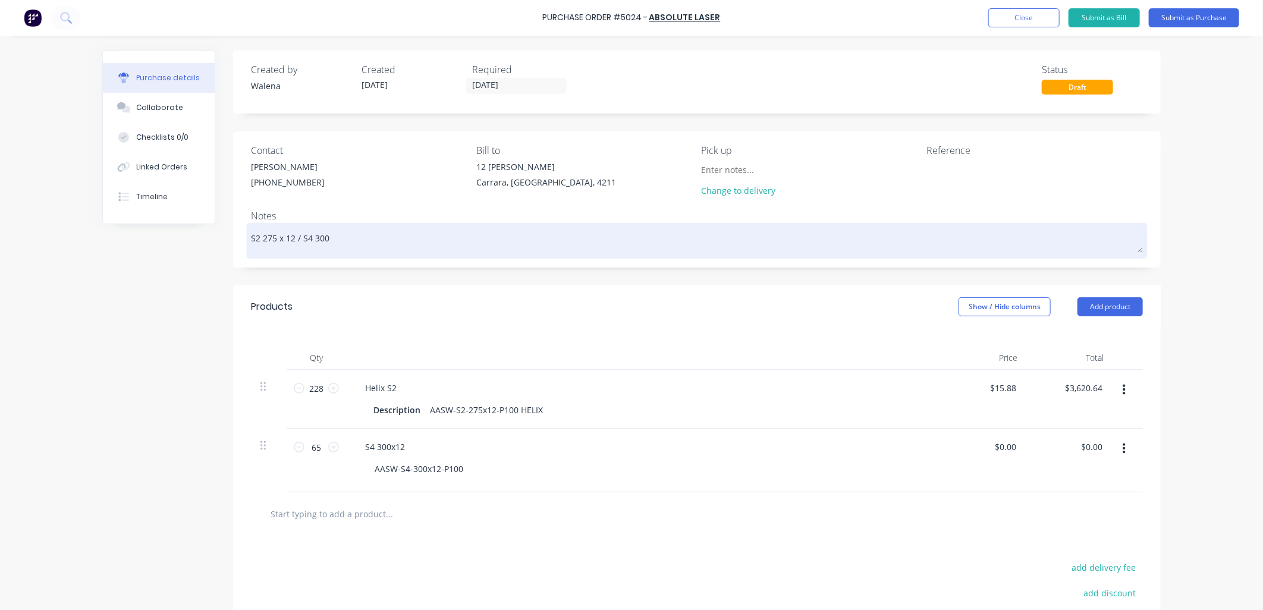
type textarea "S2 275 x 12 / S4 300"
type textarea "x"
type textarea "S2 275 x 12 / S4 300 x"
type textarea "x"
type textarea "S2 275 x 12 / S4 300 x"
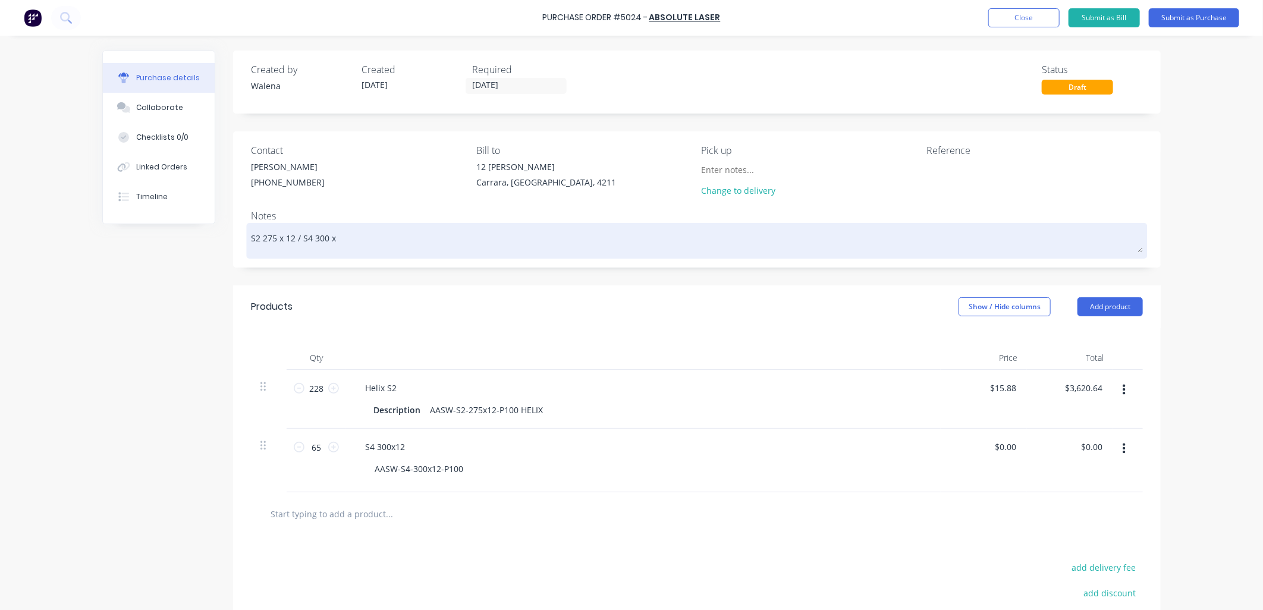
type textarea "x"
type textarea "S2 275 x 12 / S4 300 x 1"
type textarea "x"
type textarea "S2 275 x 12 / S4 300 x 12"
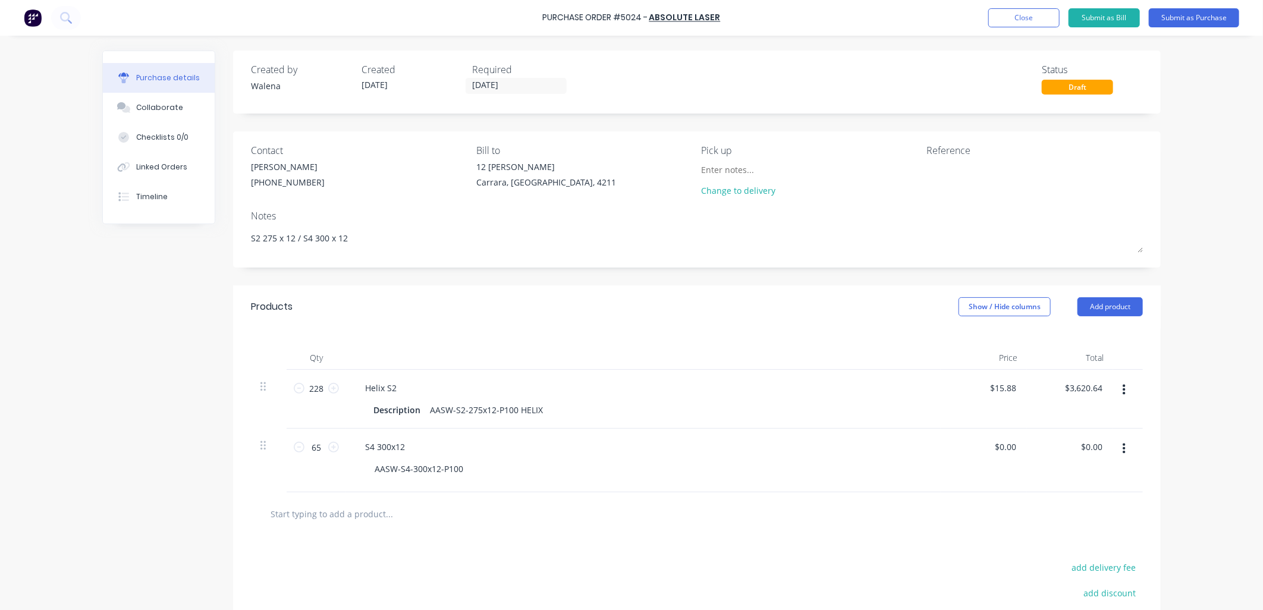
drag, startPoint x: 360, startPoint y: 246, endPoint x: 216, endPoint y: 239, distance: 144.0
click at [216, 239] on div "Created by [PERSON_NAME] Created [DATE] Required [DATE] Status Draft Contact [P…" at bounding box center [631, 391] width 1058 height 681
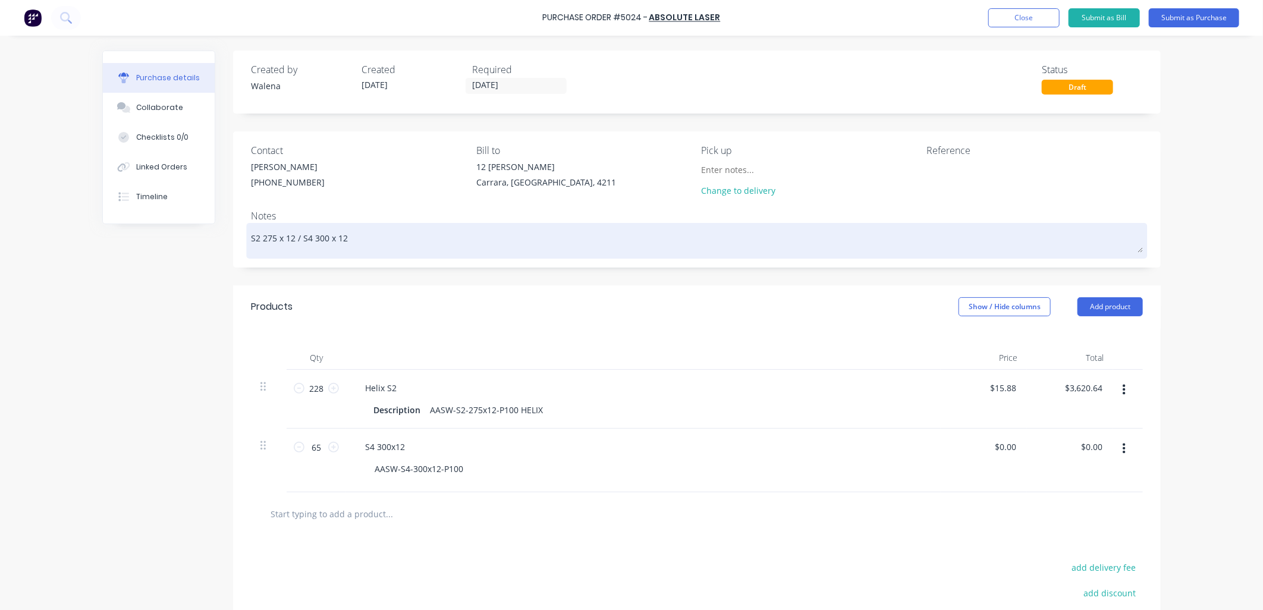
type textarea "x"
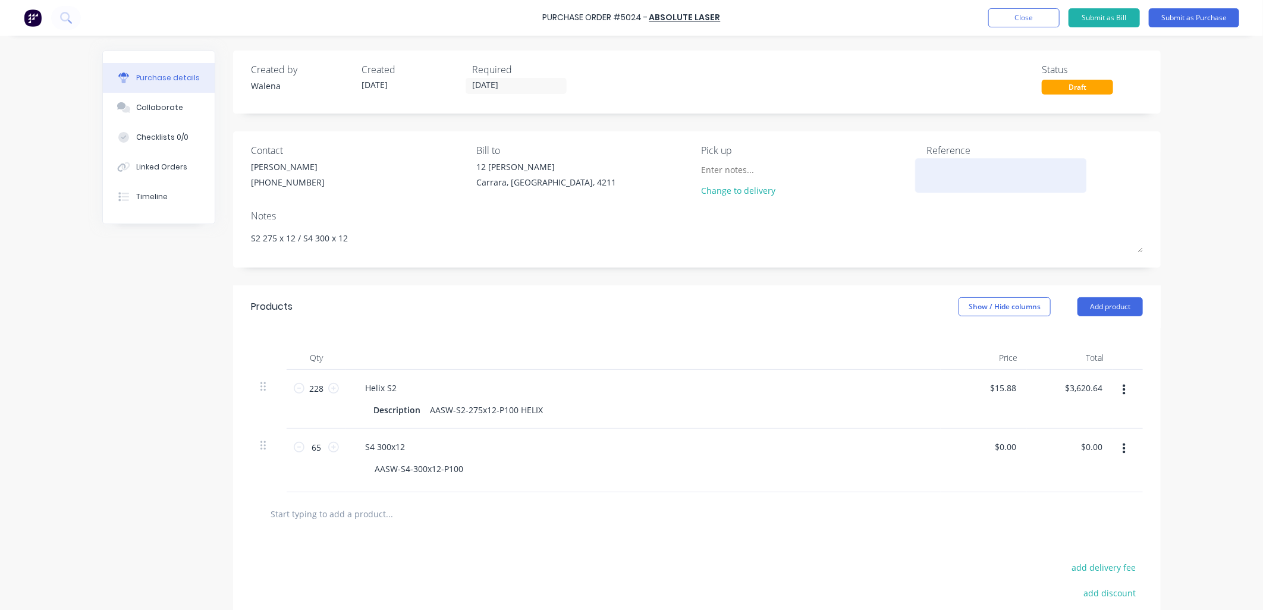
type textarea "S2 275 x 12 / S4 300 x 12"
type textarea "x"
type textarea "S2 275 x 12 / S4 300 x 12"
drag, startPoint x: 972, startPoint y: 167, endPoint x: 966, endPoint y: 169, distance: 6.2
click at [972, 165] on textarea at bounding box center [1000, 174] width 149 height 27
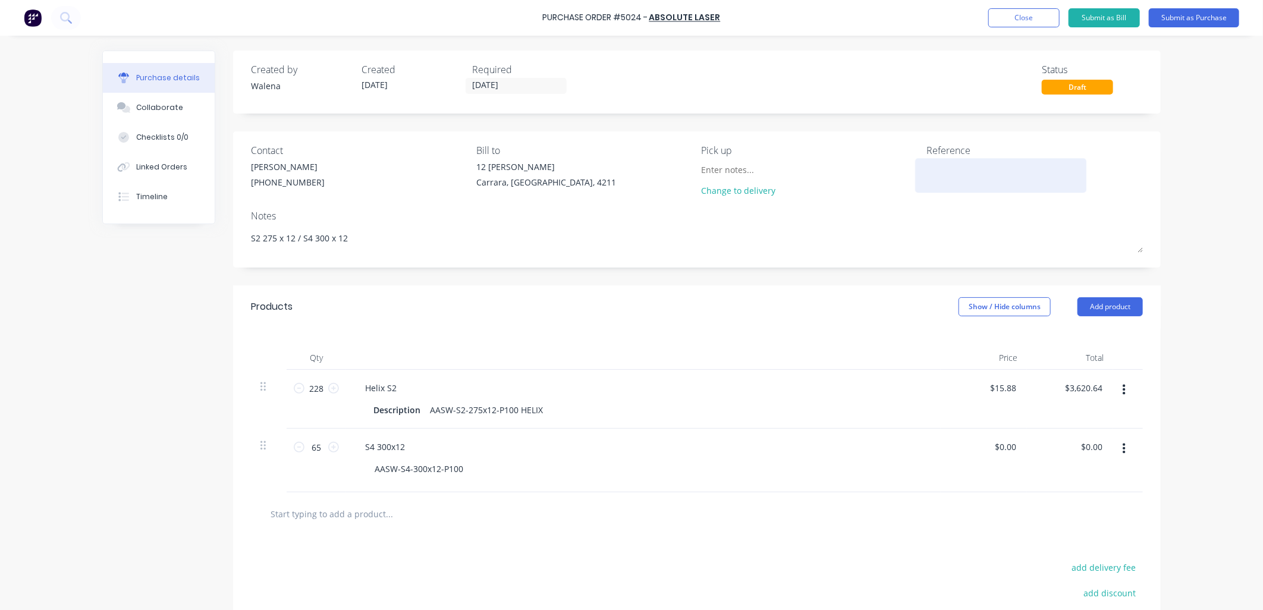
type textarea "x"
paste textarea "S2 275 x 12 / S4 300 x 12"
type textarea "S2 275 x 12 / S4 300 x 12"
type textarea "x"
type textarea "S2 275 x 12 / S4 300 x 12"
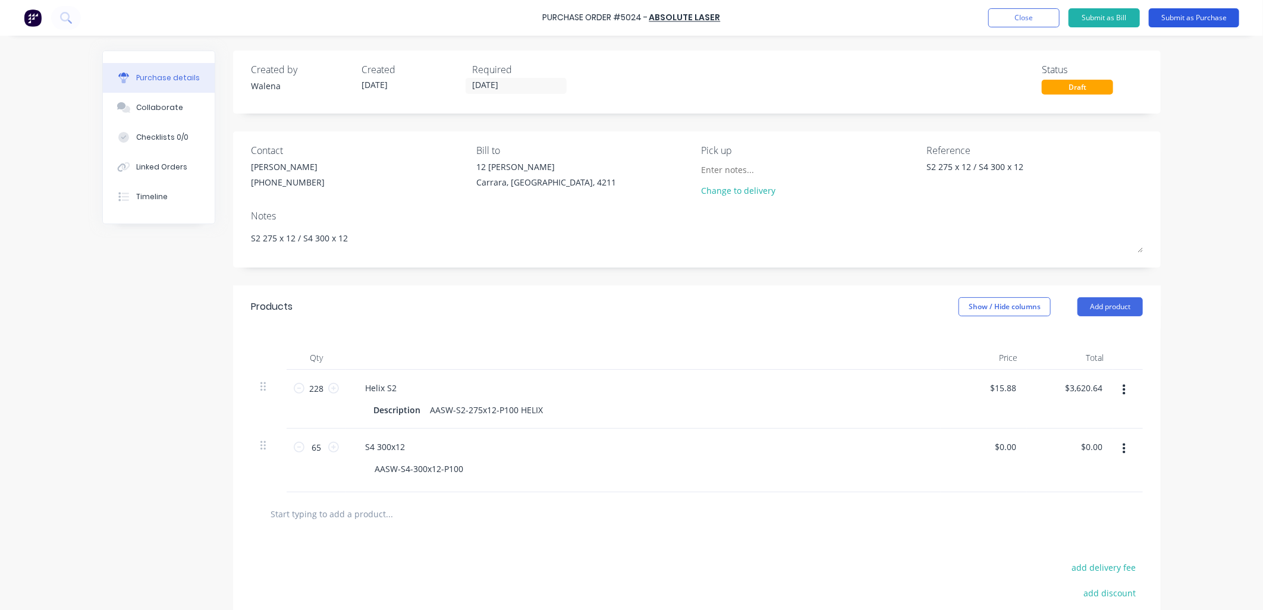
click at [1199, 18] on button "Submit as Purchase" at bounding box center [1194, 17] width 90 height 19
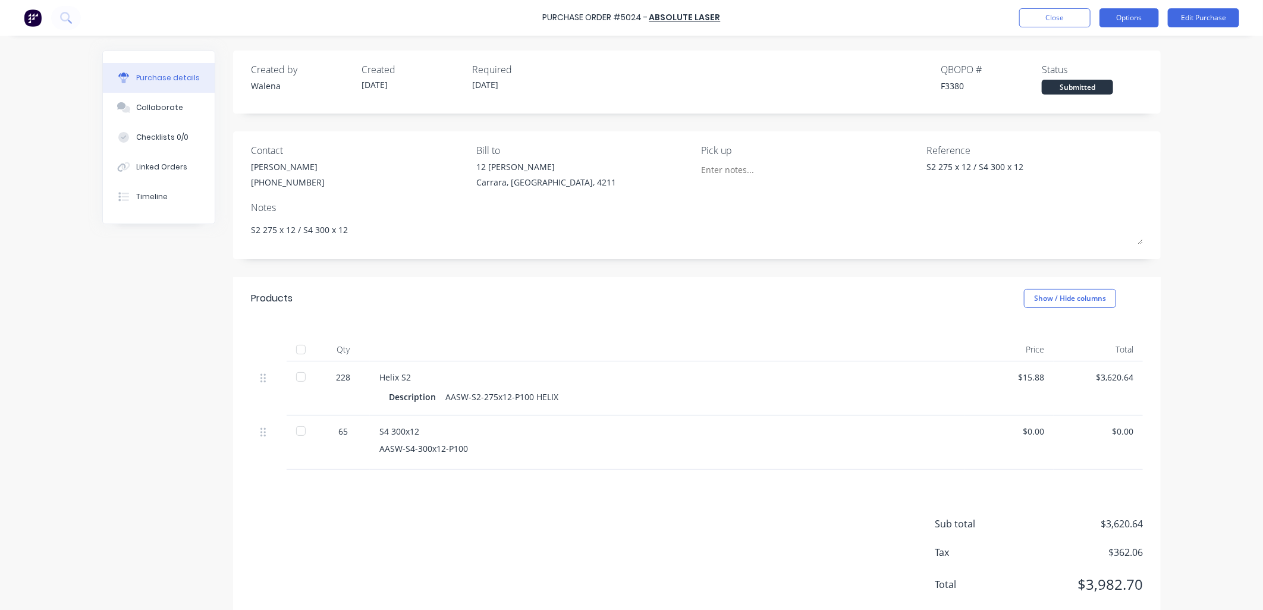
click at [1135, 12] on button "Options" at bounding box center [1128, 17] width 59 height 19
click at [1115, 50] on div "Print / Email" at bounding box center [1102, 48] width 92 height 17
click at [1114, 74] on div "With pricing" at bounding box center [1102, 72] width 92 height 17
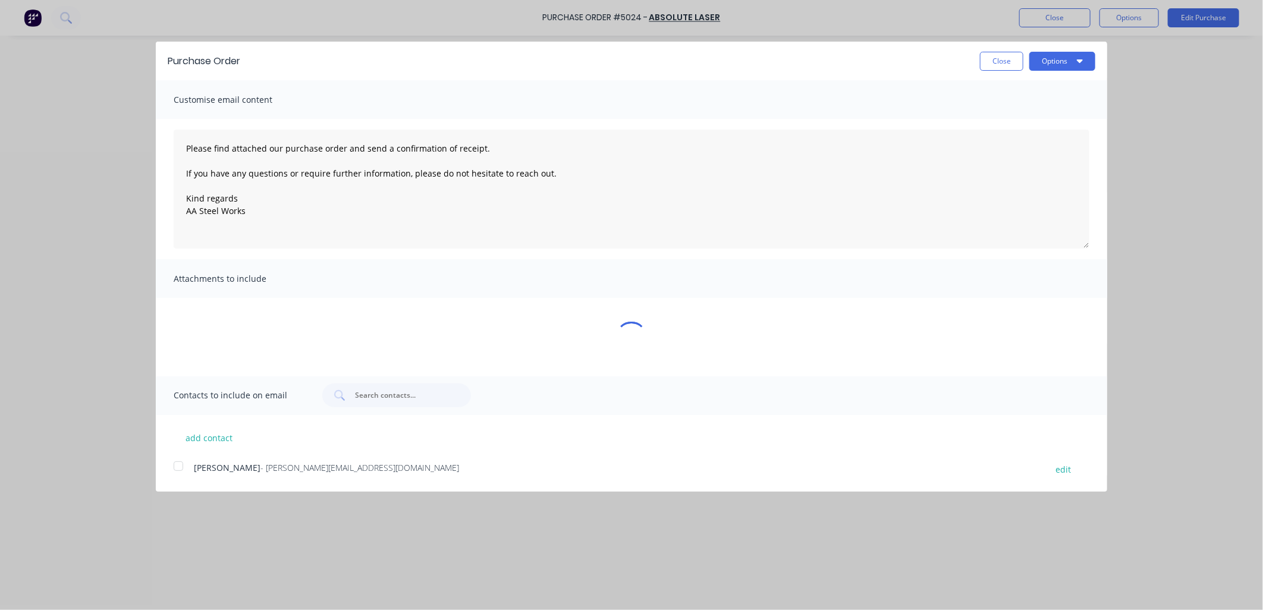
type textarea "x"
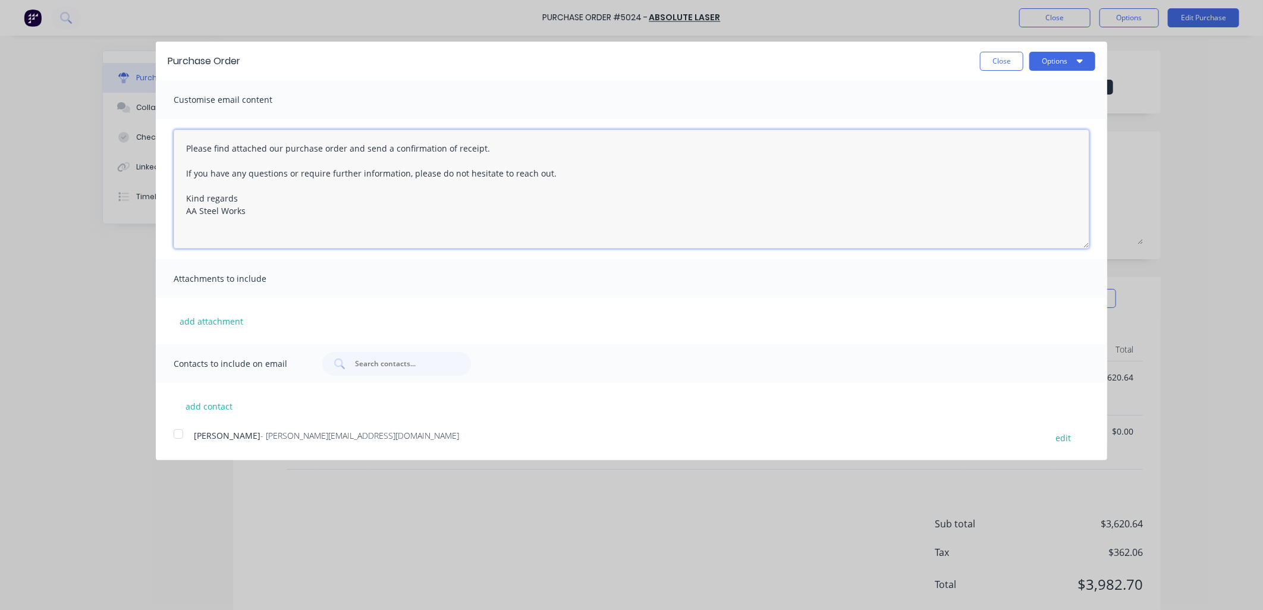
click at [183, 149] on textarea "Please find attached our purchase order and send a confirmation of receipt. If …" at bounding box center [631, 189] width 915 height 119
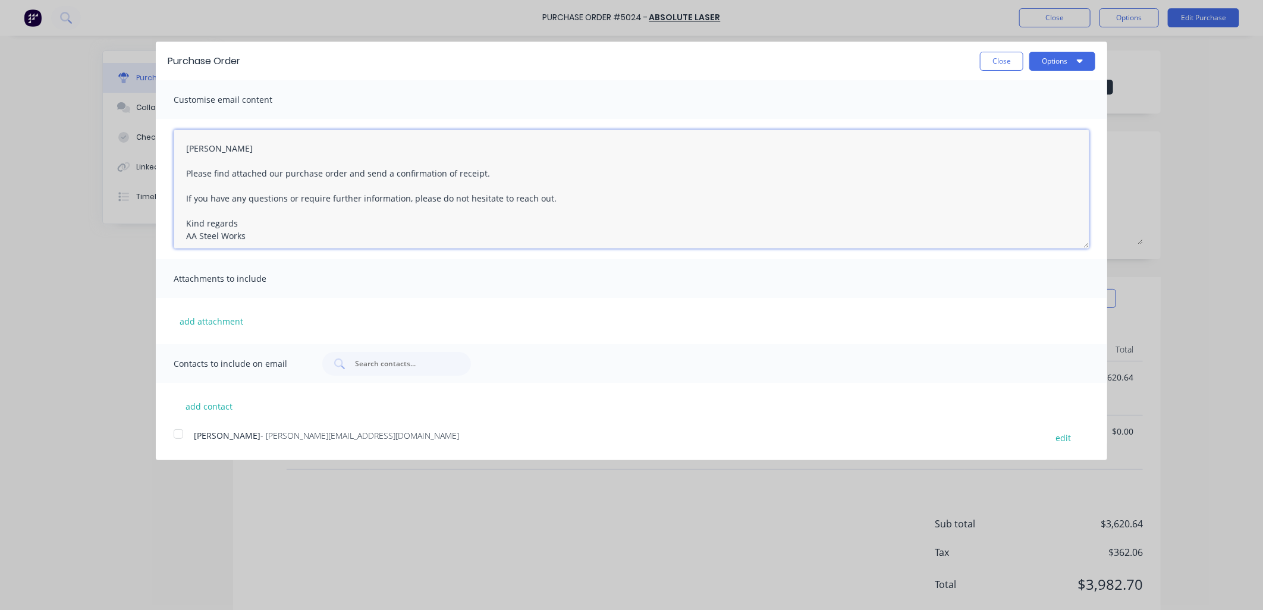
click at [281, 217] on textarea "[PERSON_NAME] Please find attached our purchase order and send a confirmation o…" at bounding box center [631, 189] width 915 height 119
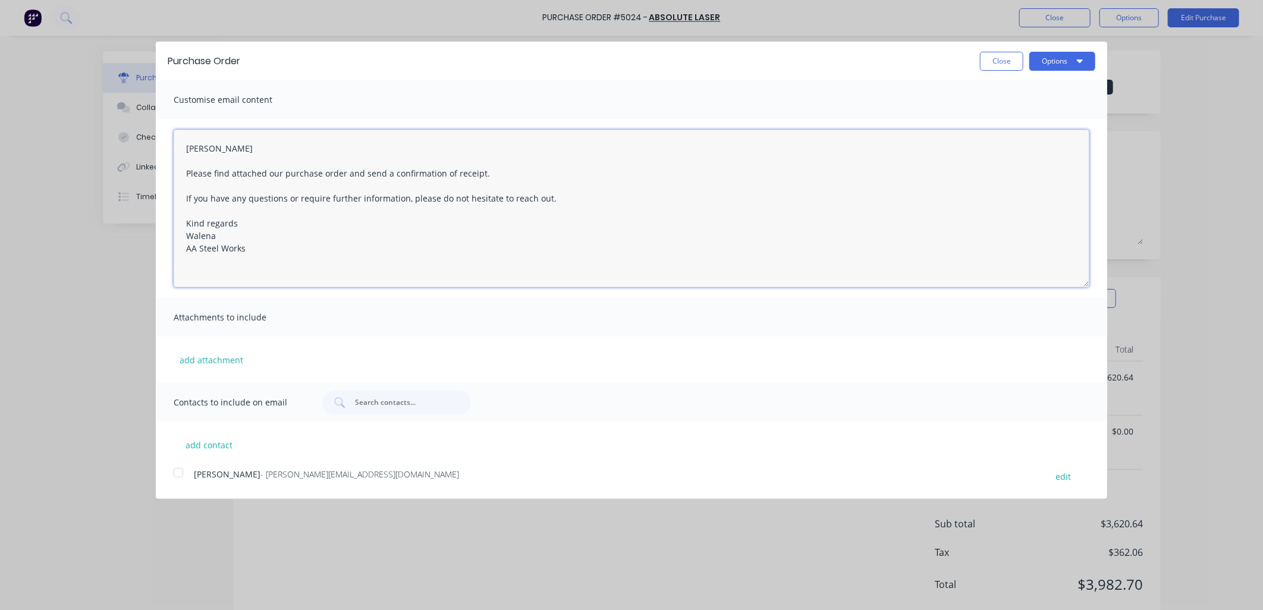
drag, startPoint x: 1084, startPoint y: 244, endPoint x: 1083, endPoint y: 277, distance: 33.3
click at [1082, 279] on textarea "[PERSON_NAME] Please find attached our purchase order and send a confirmation o…" at bounding box center [631, 209] width 915 height 158
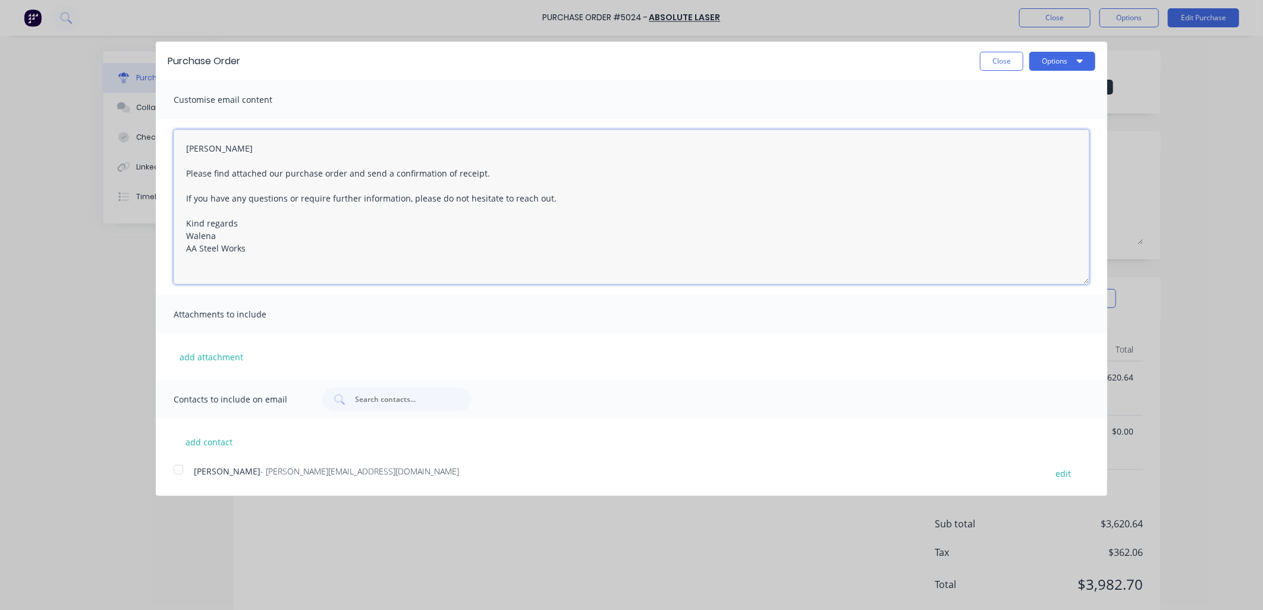
drag, startPoint x: 204, startPoint y: 149, endPoint x: 200, endPoint y: 172, distance: 23.6
click at [206, 152] on textarea "[PERSON_NAME] Please find attached our purchase order and send a confirmation o…" at bounding box center [631, 207] width 915 height 155
click at [174, 473] on div at bounding box center [178, 470] width 24 height 24
type textarea "Dear [PERSON_NAME] Please find attached our purchase order and send a confirmat…"
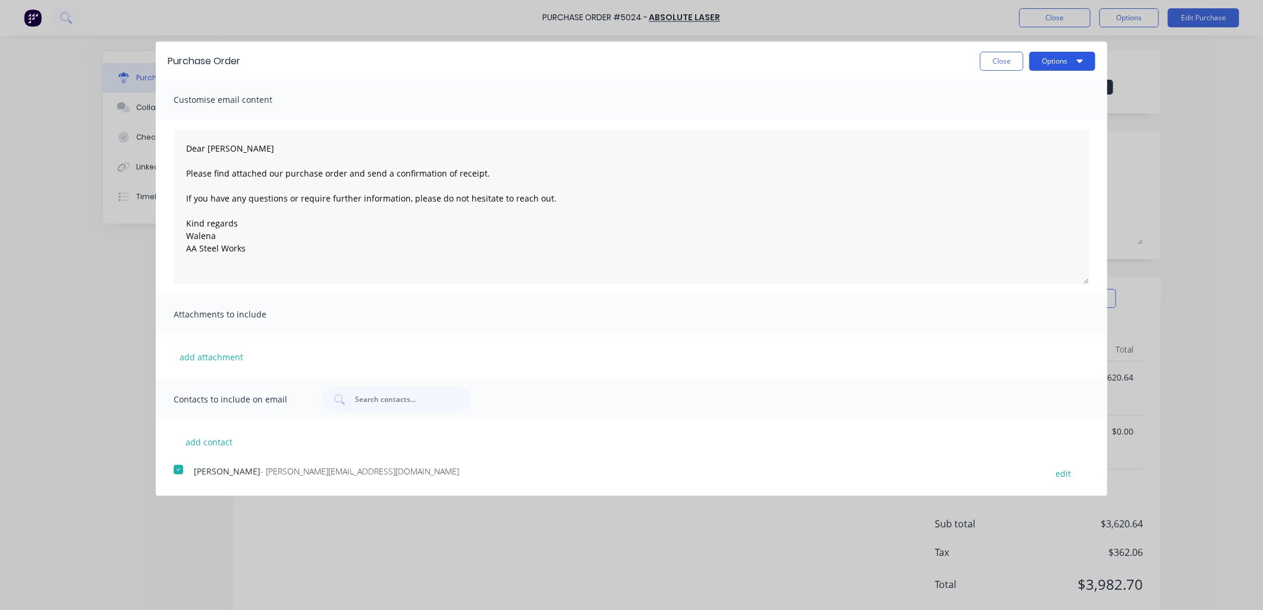
click at [1067, 62] on button "Options" at bounding box center [1062, 61] width 66 height 19
click at [1033, 114] on div "Email" at bounding box center [1039, 114] width 92 height 17
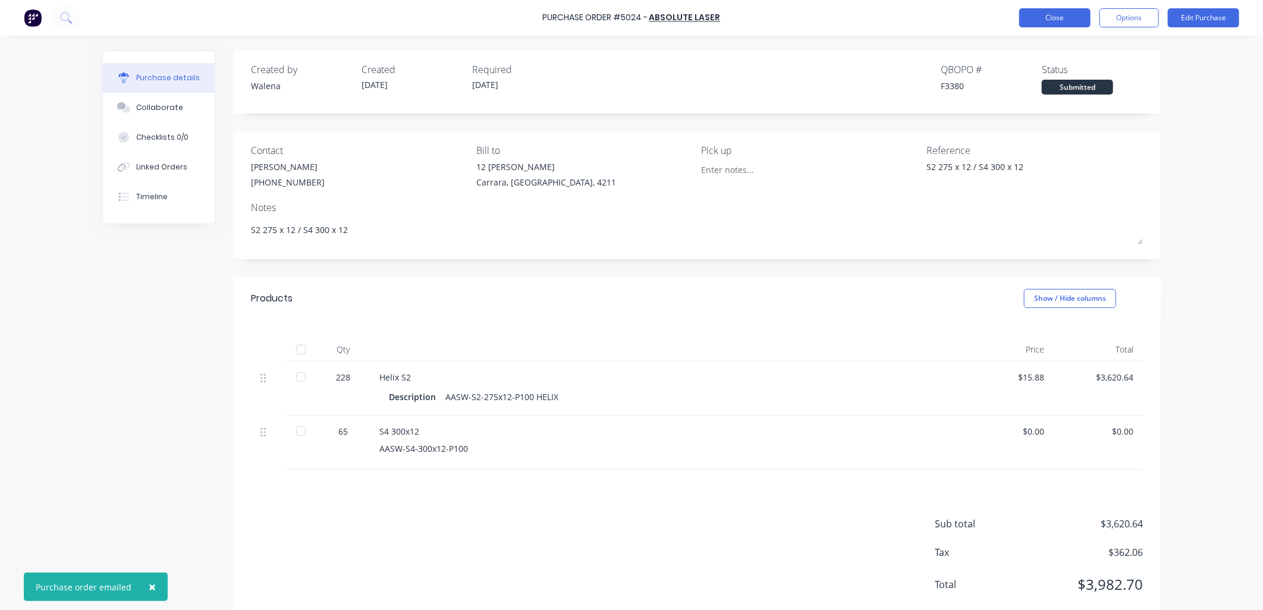
type textarea "x"
click at [1054, 17] on button "Close" at bounding box center [1054, 17] width 71 height 19
